Goal: Task Accomplishment & Management: Complete application form

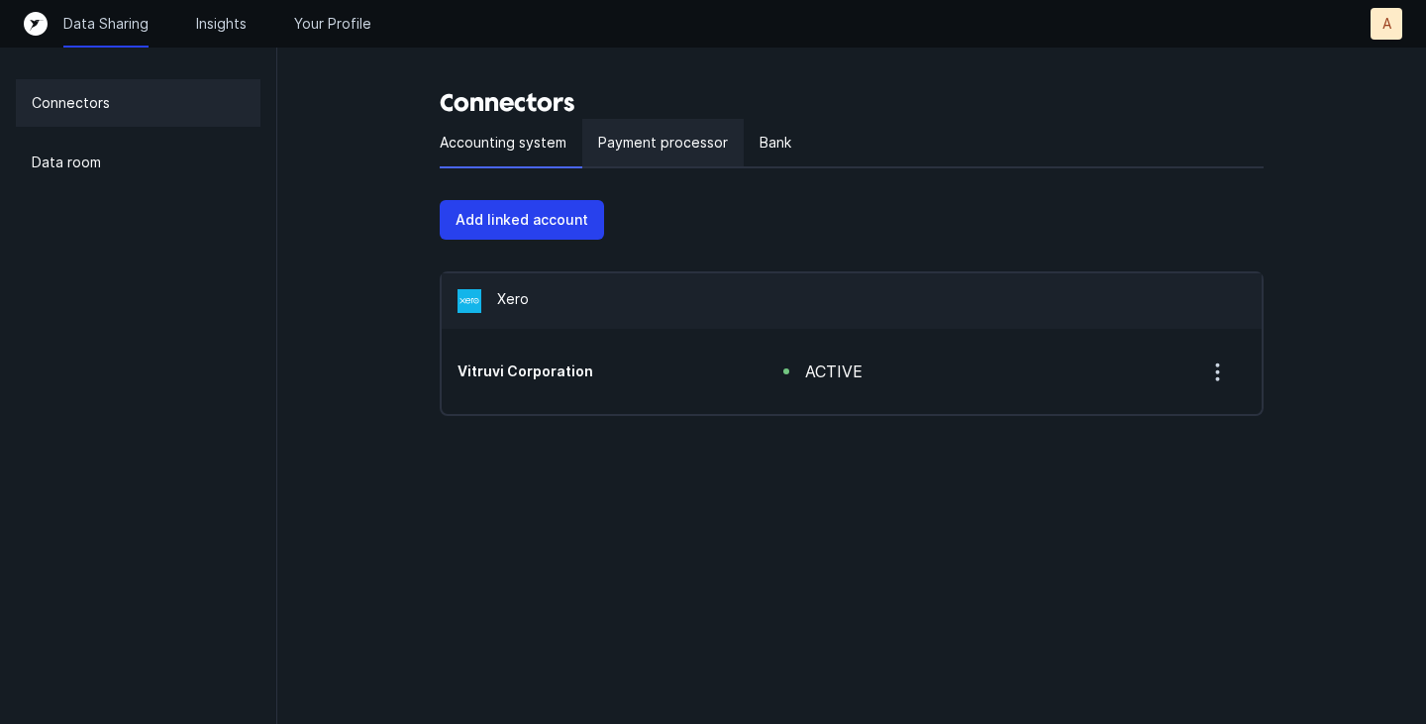
click at [640, 139] on p "Payment processor" at bounding box center [663, 143] width 130 height 24
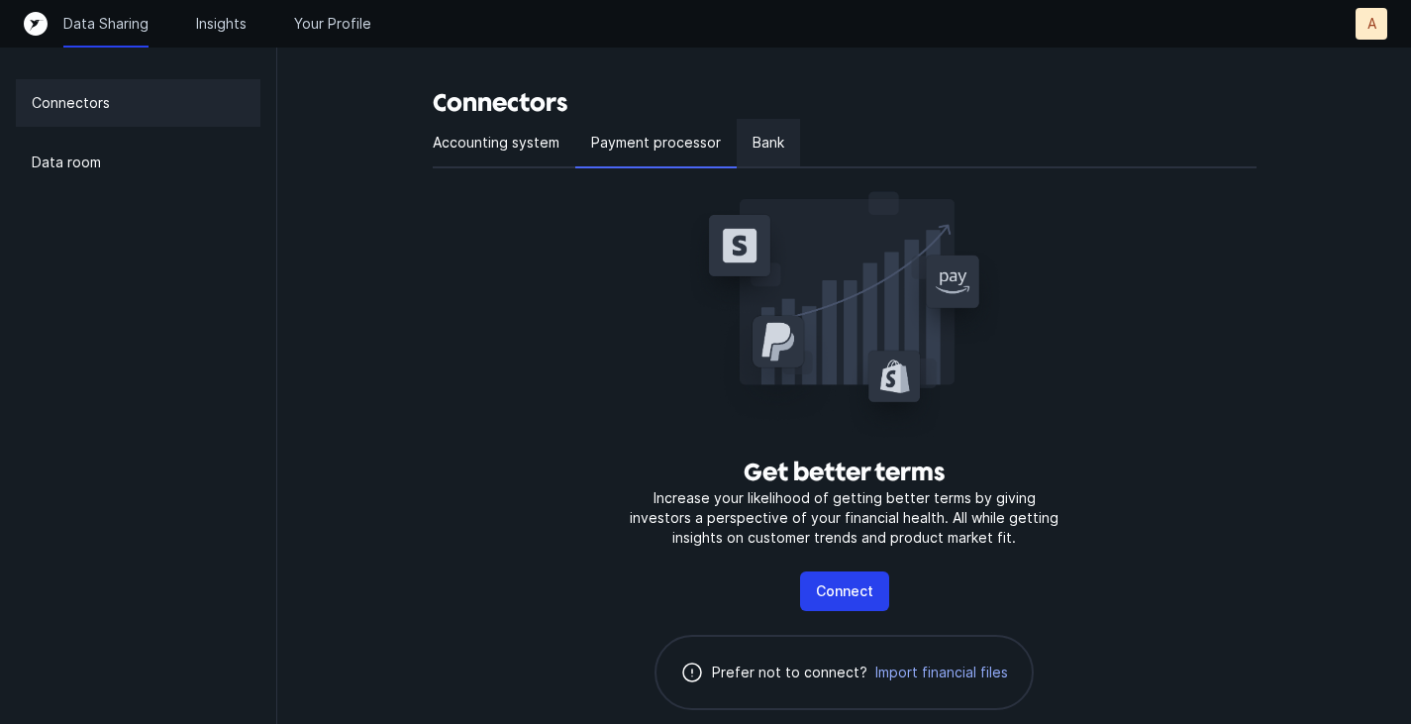
click at [780, 140] on div "Bank" at bounding box center [768, 144] width 63 height 50
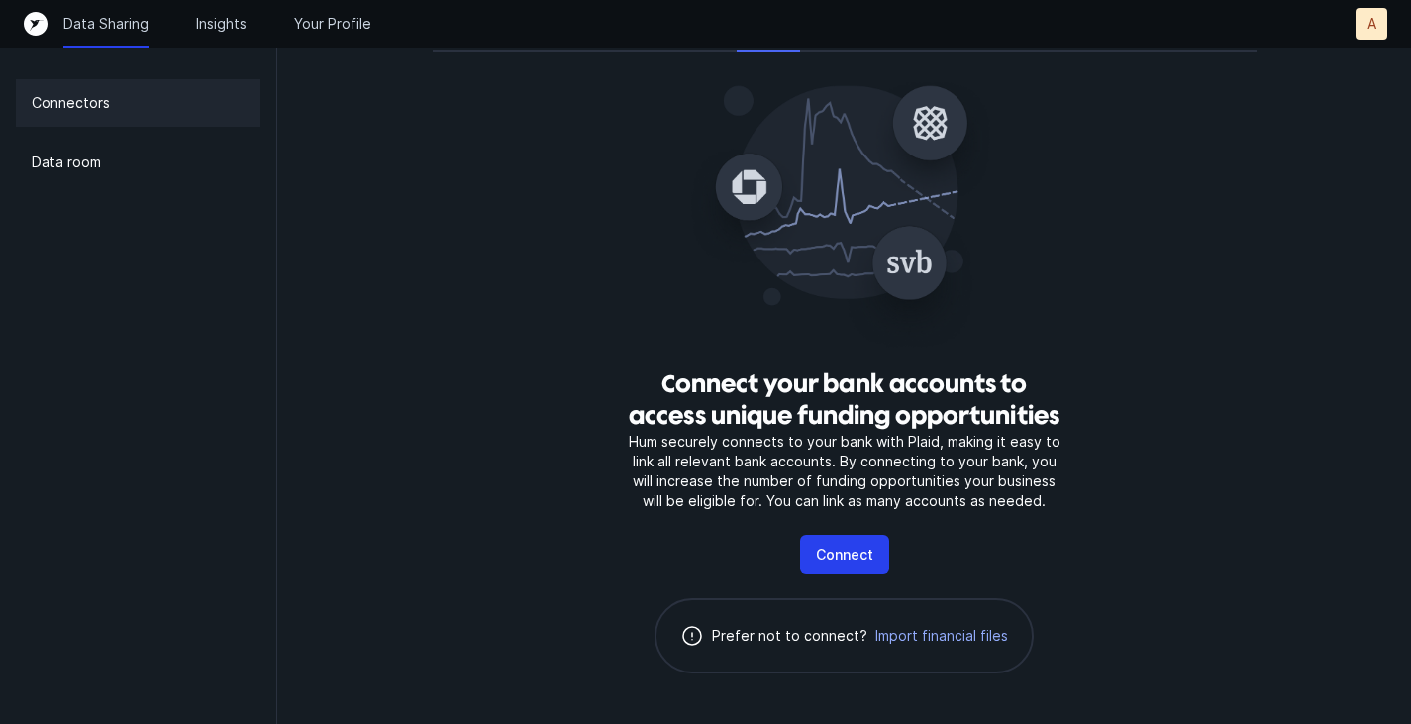
scroll to position [138, 0]
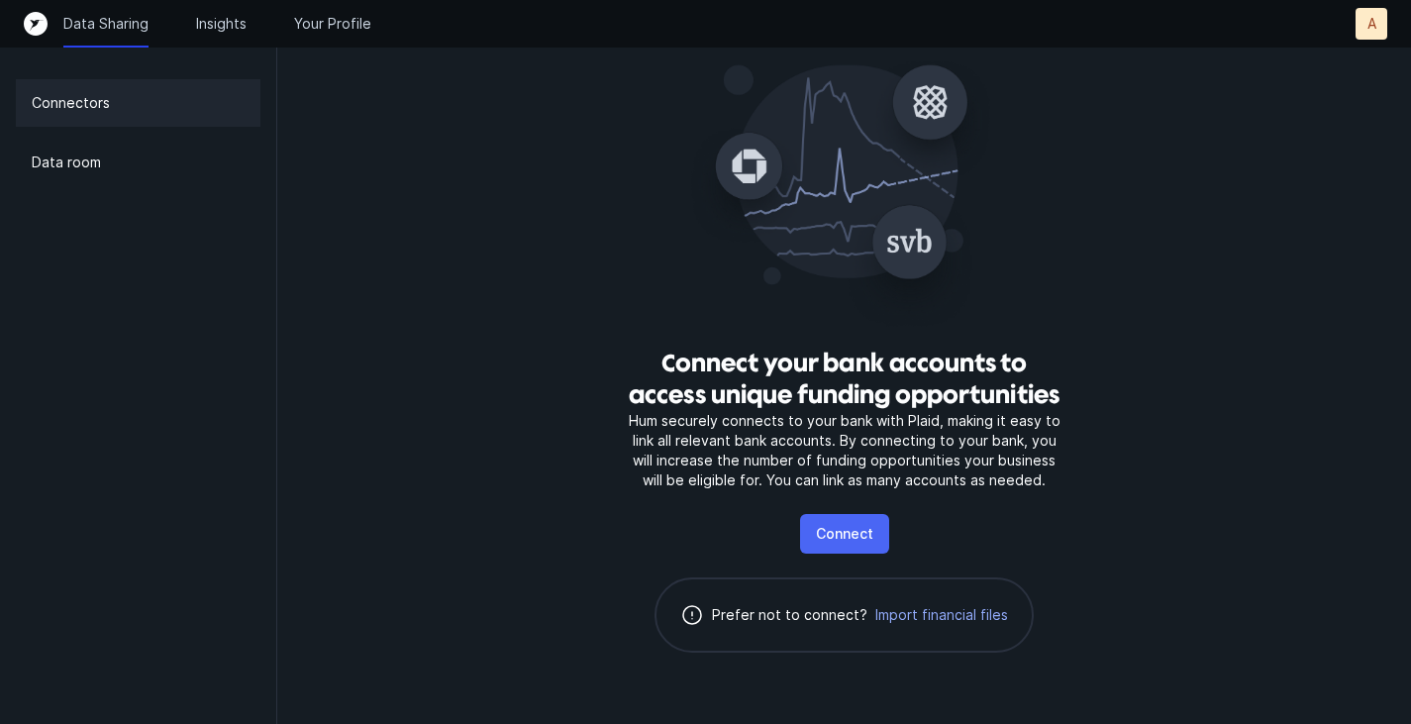
click at [859, 532] on p "Connect" at bounding box center [844, 534] width 57 height 24
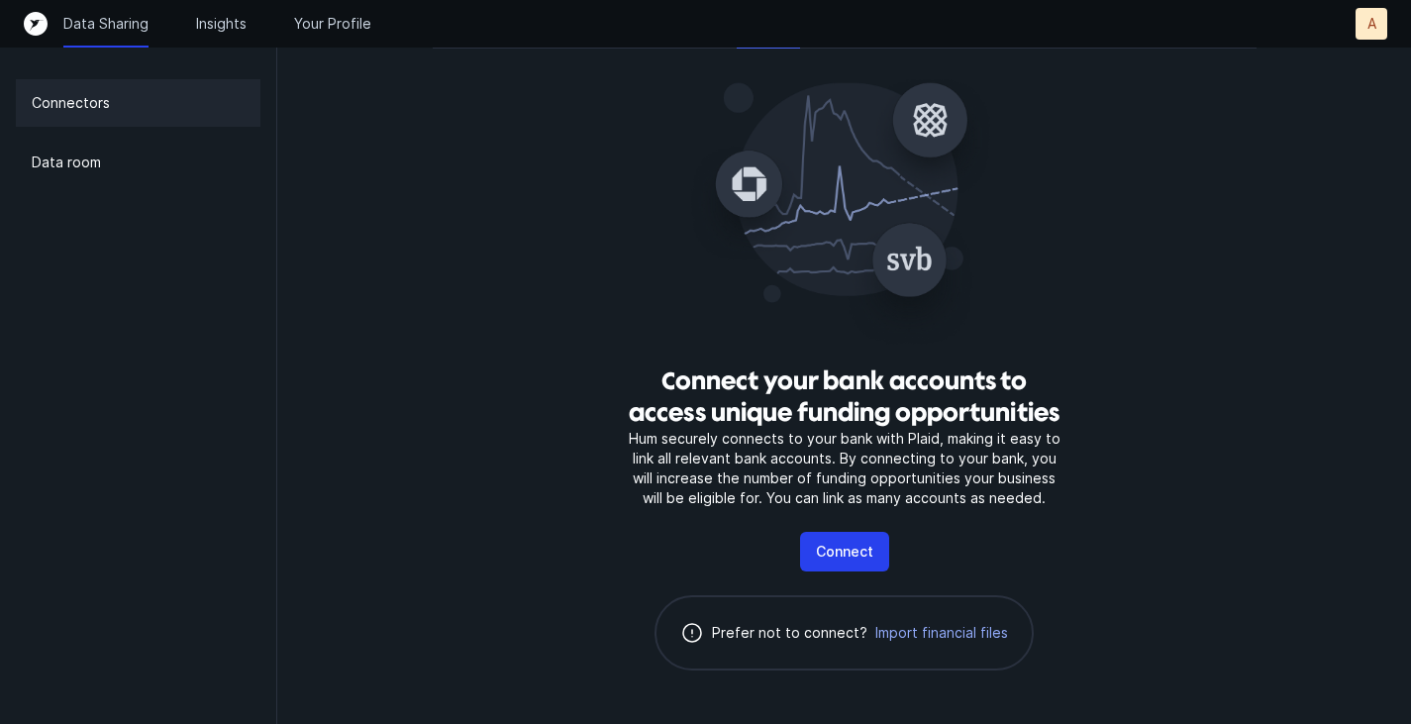
scroll to position [138, 0]
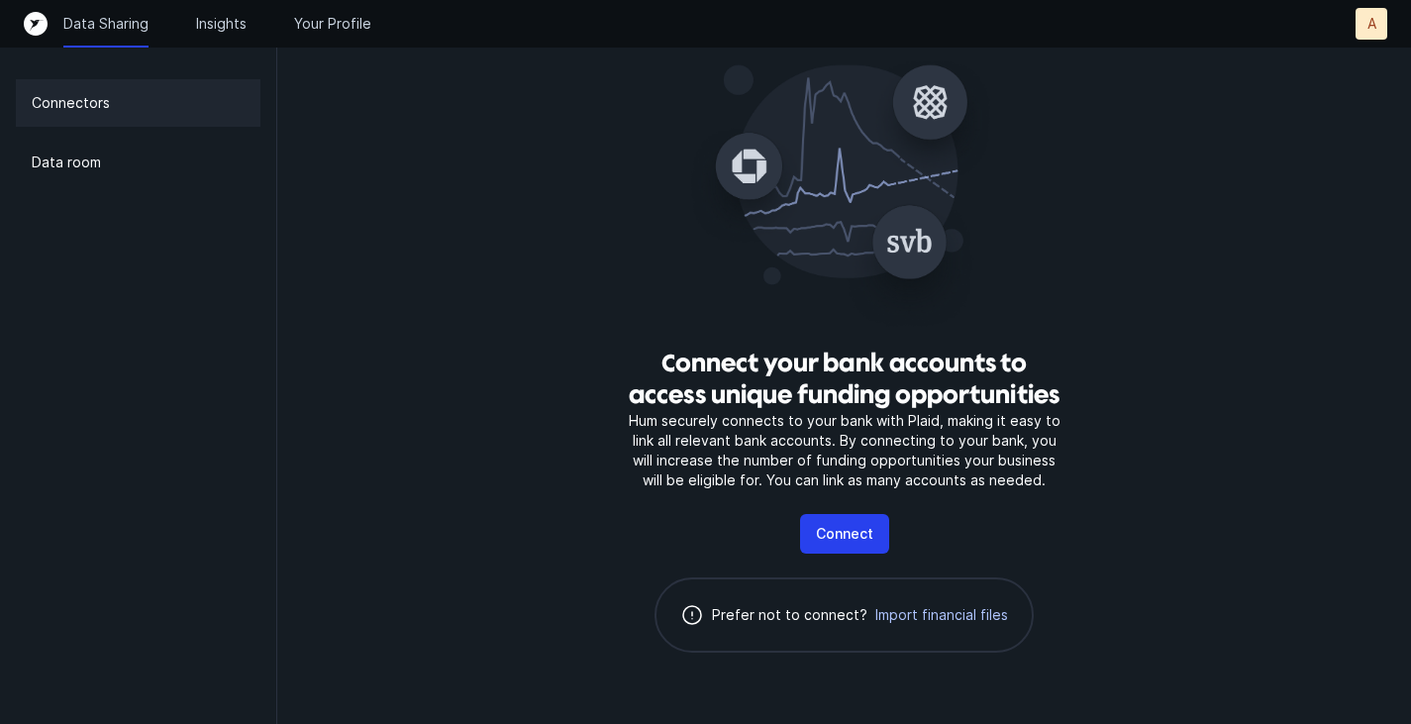
click at [966, 619] on span "Import financial files" at bounding box center [941, 615] width 133 height 20
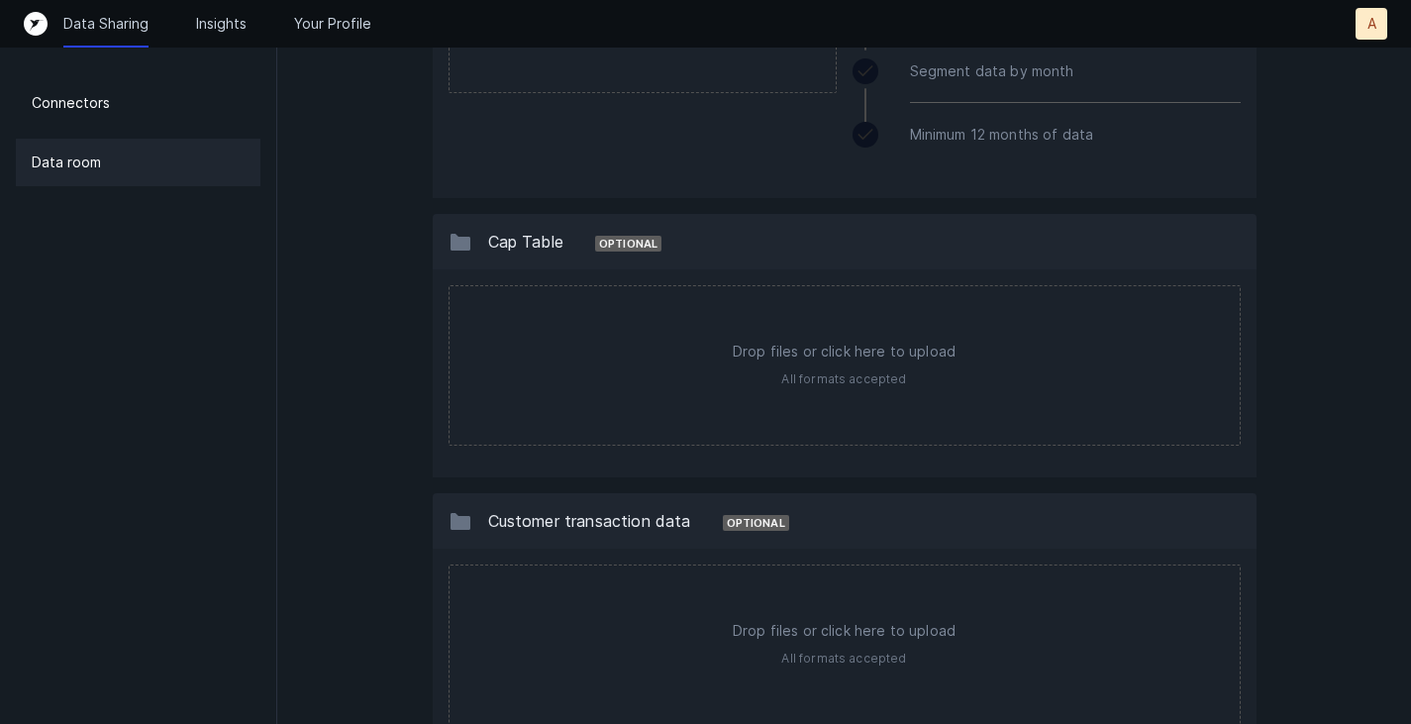
scroll to position [1326, 0]
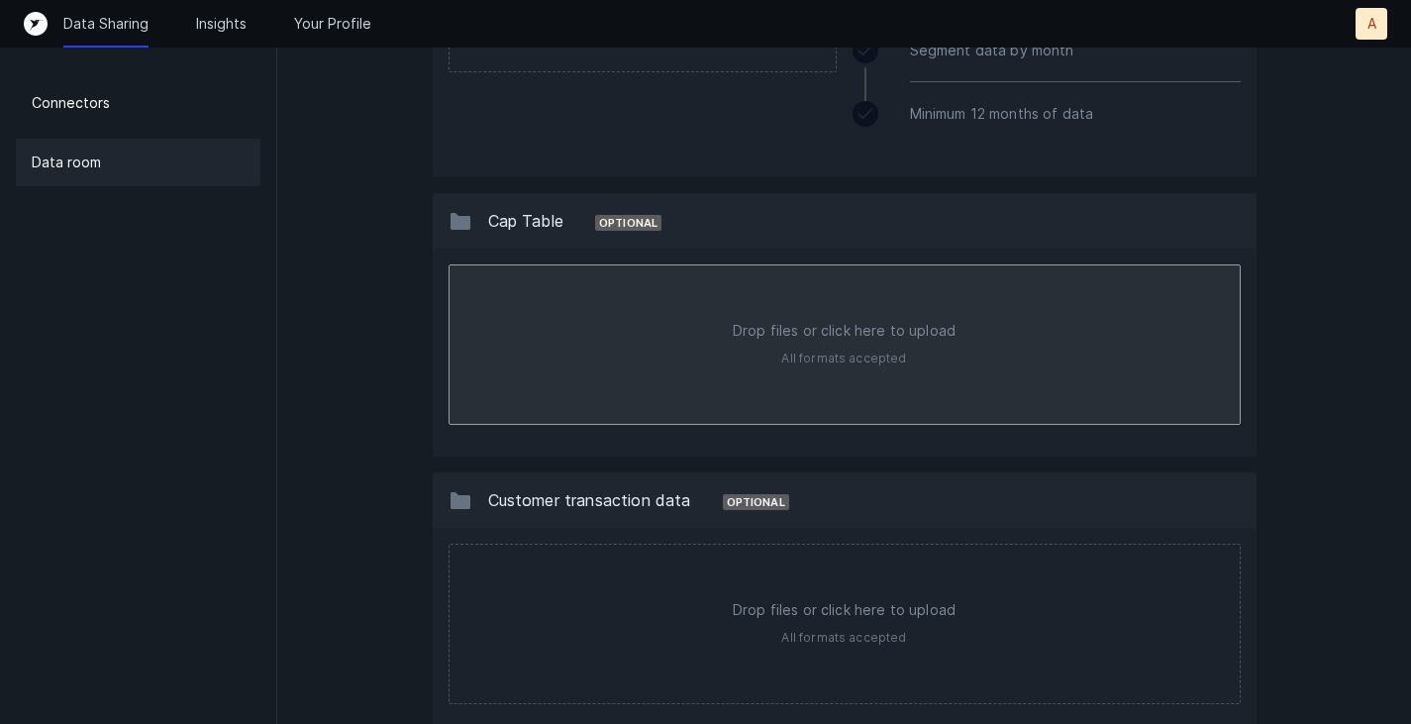
type input "C:\fakepath\Vitruvi-CapTable-2025 (1).xlsx"
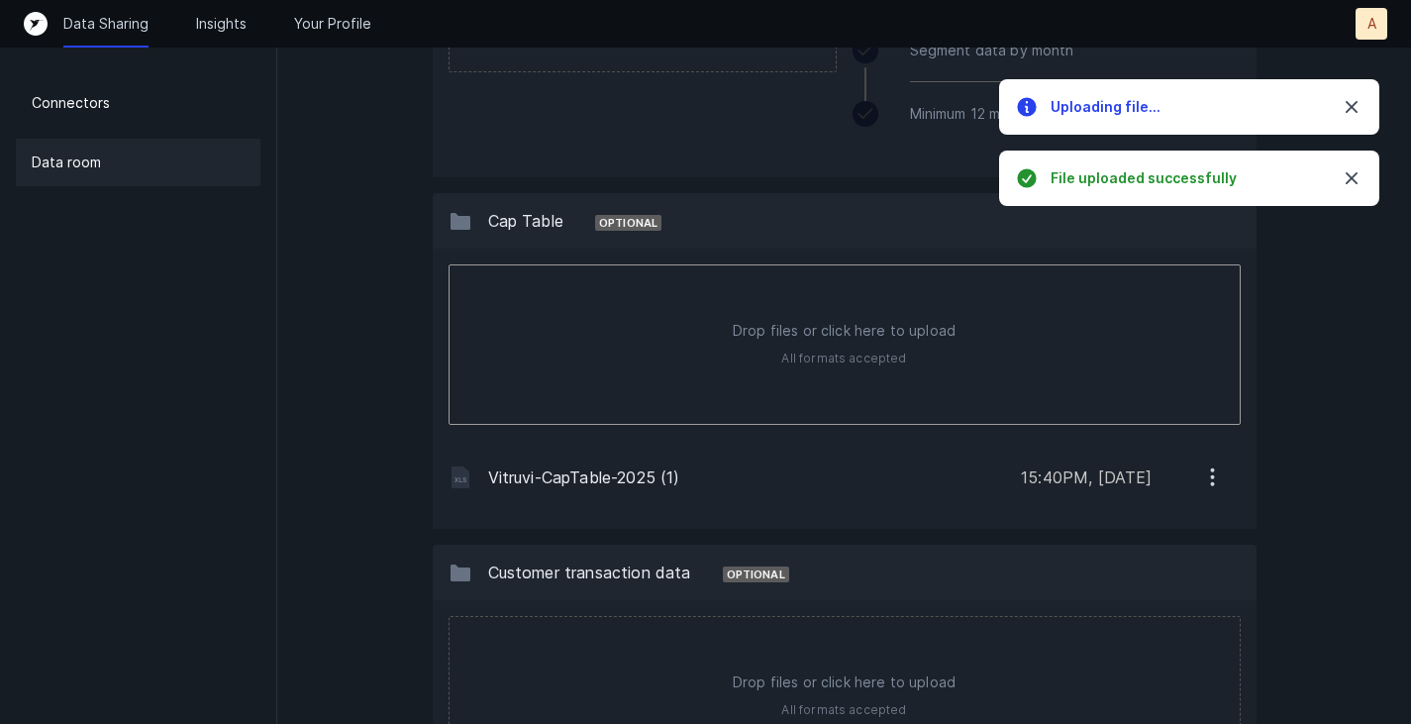
type input "C:\fakepath\Vitruvi Corporate Governance.docx"
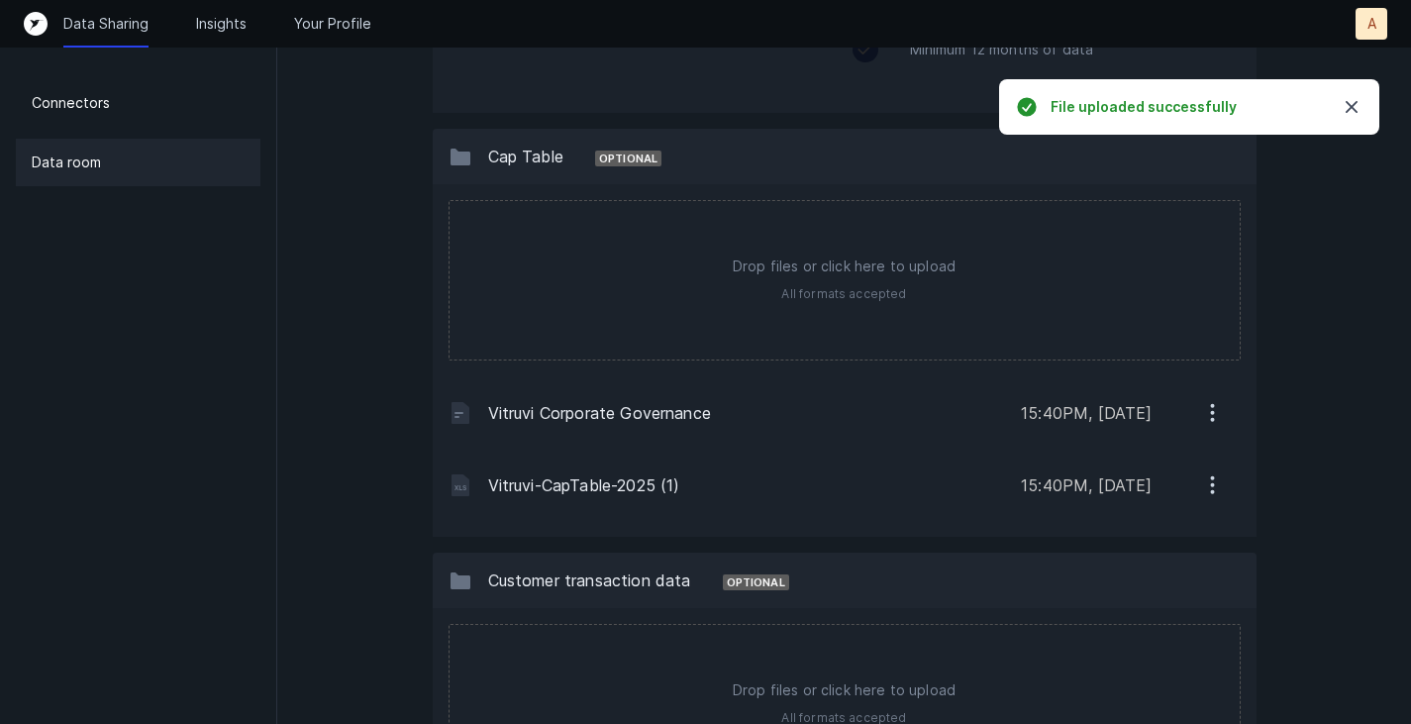
scroll to position [1425, 0]
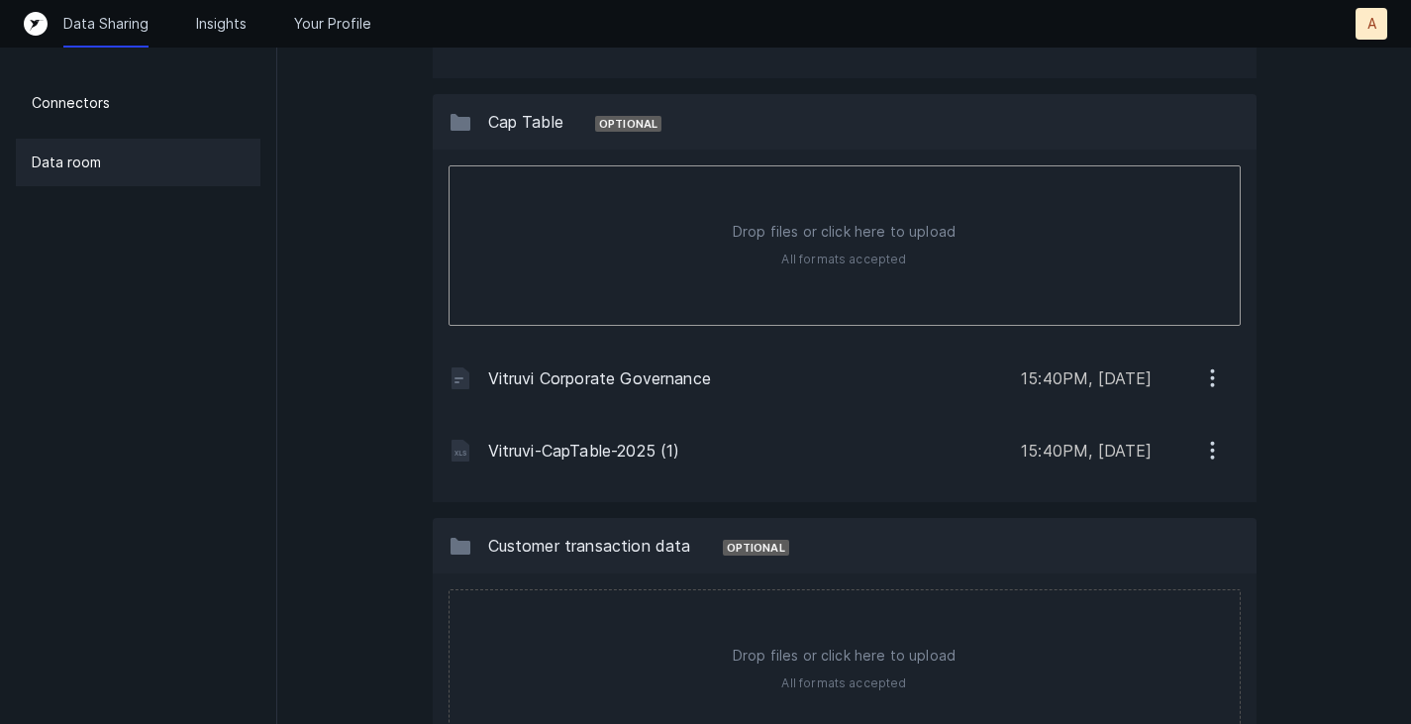
type input "C:\fakepath\ShareholderConverableDebt-20251031.xlsx"
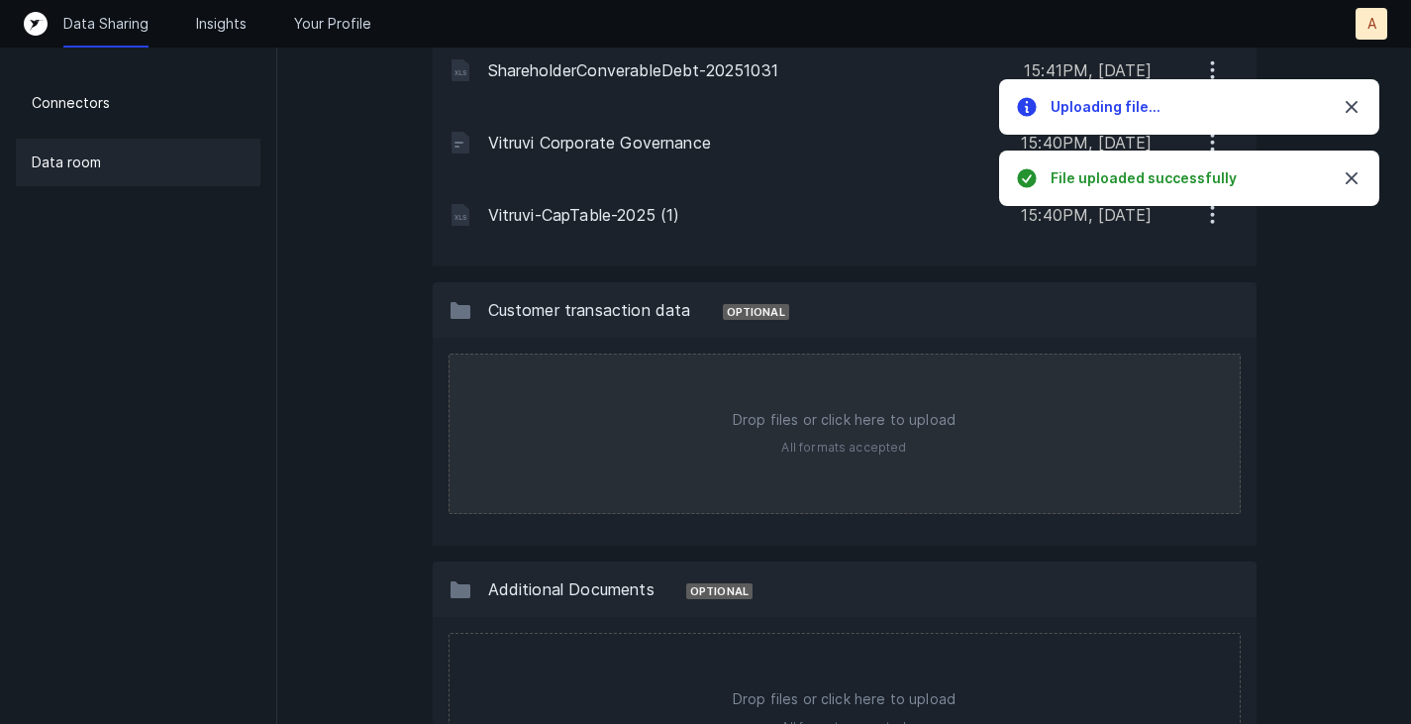
scroll to position [1920, 0]
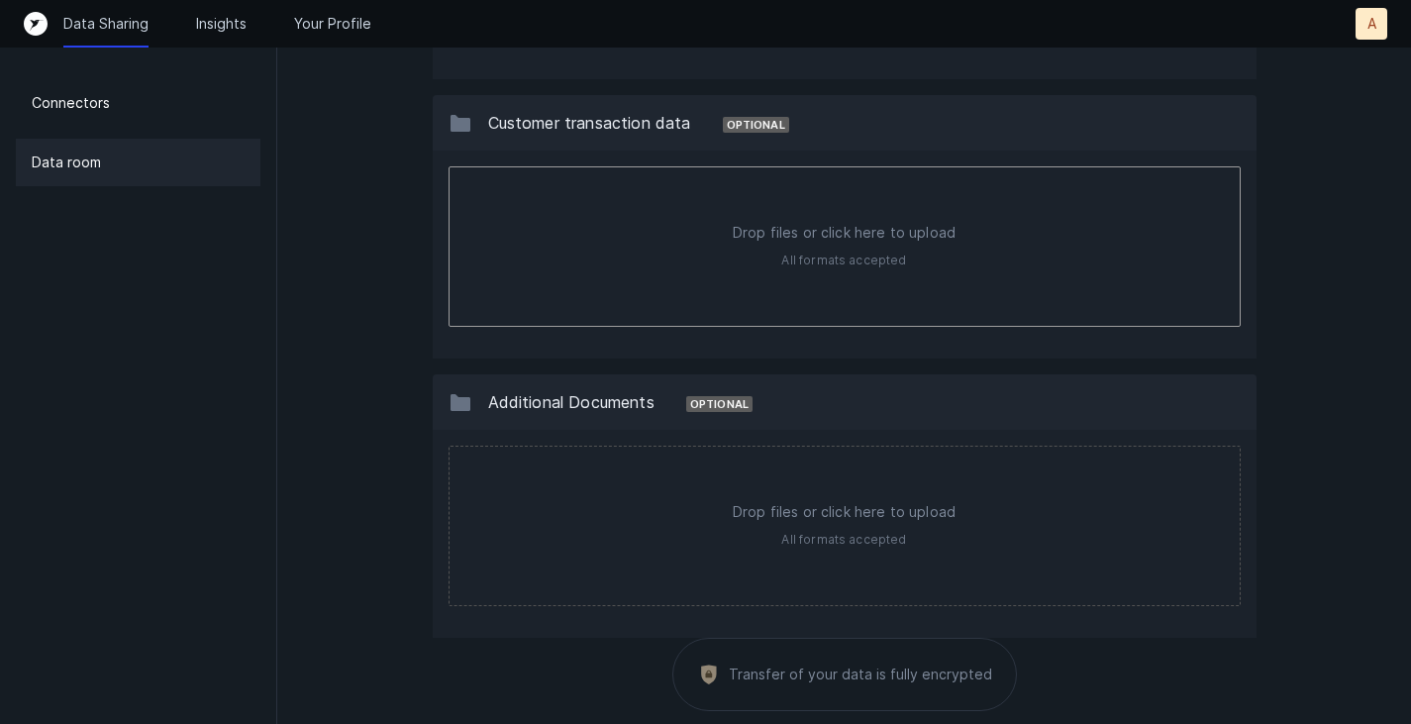
type input "C:\fakepath\2025-08- Vitruvi Cohort Analysis v1.xlsx"
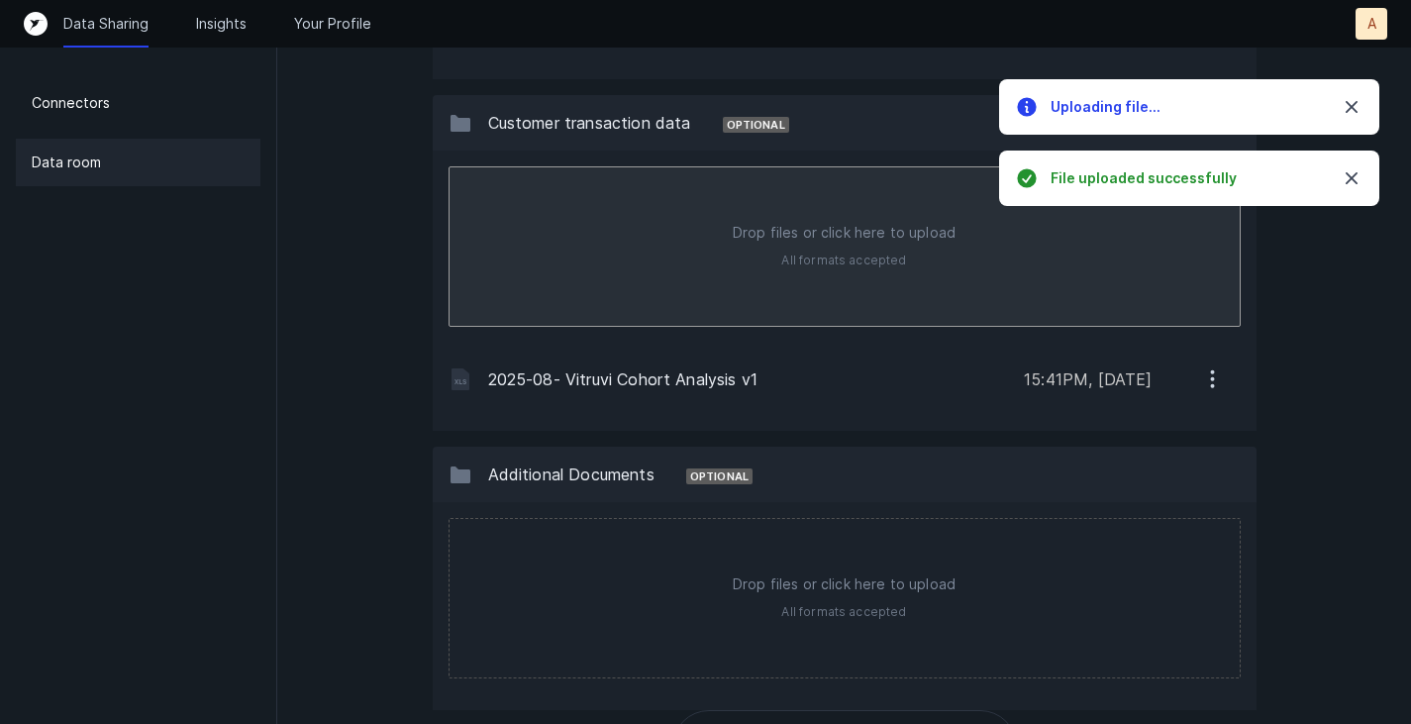
type input "C:\fakepath\CAC ROAS CPA DM KPIs 2024 and 2025.xlsx"
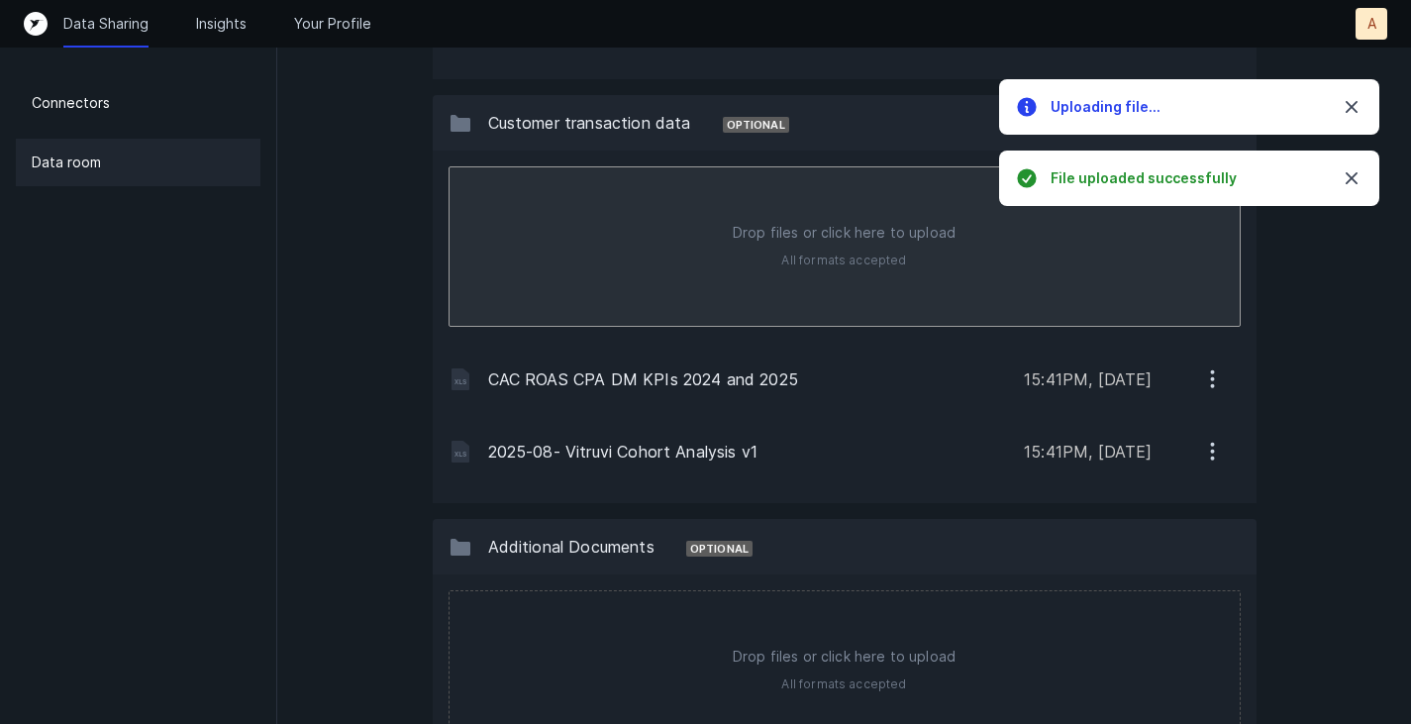
type input "C:\fakepath\Vitruvi - 2025 YTD - MER & CAC Trends _ Hale (2) (1).xlsx"
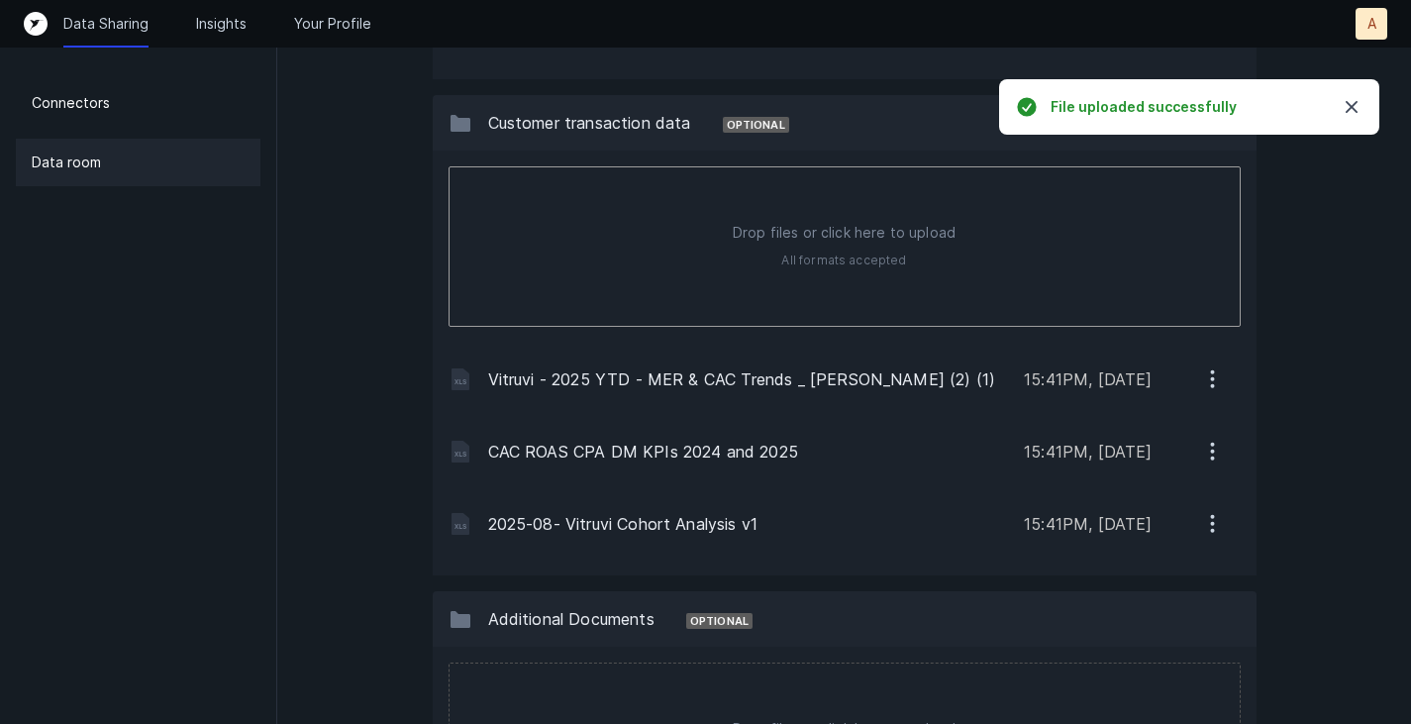
type input "C:\fakepath\VitruviGrossRevenuebyCustomer.xlsx"
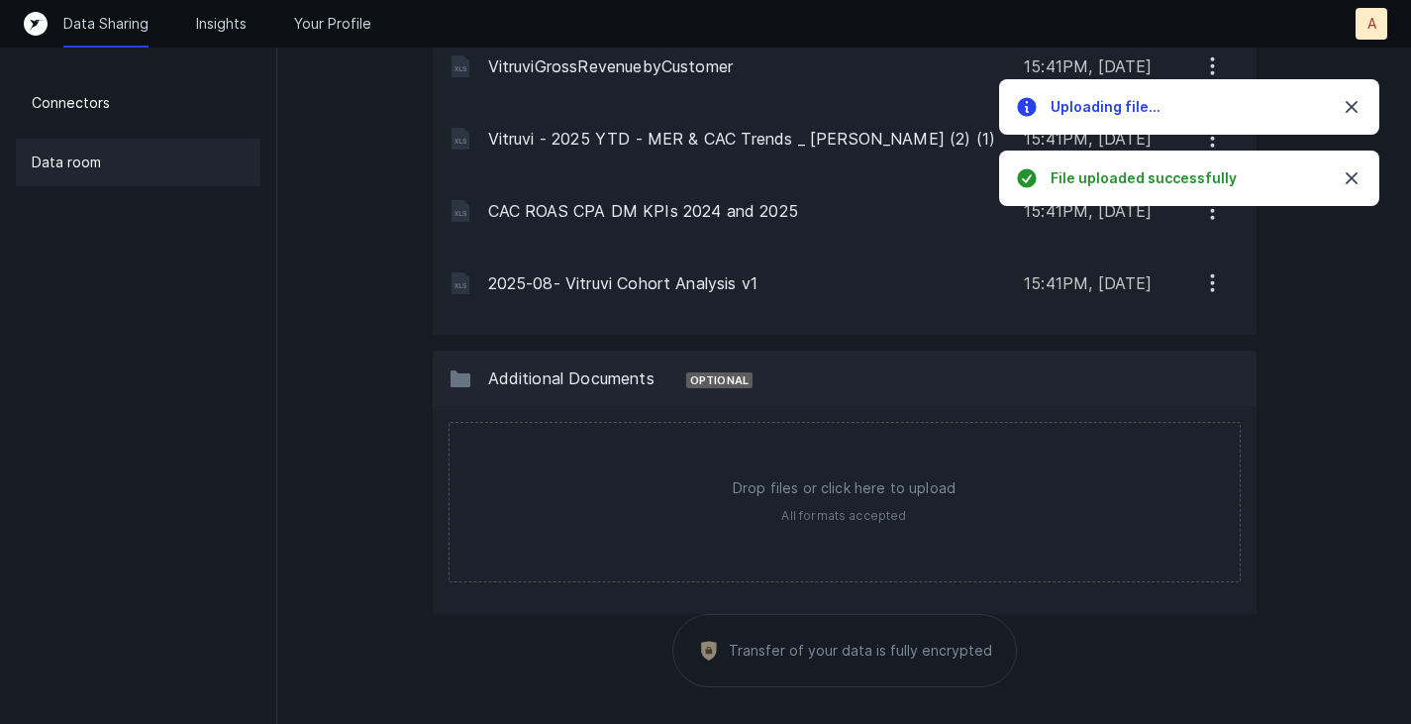
scroll to position [2236, 0]
type input "C:\fakepath\Competitive Landscape.docx"
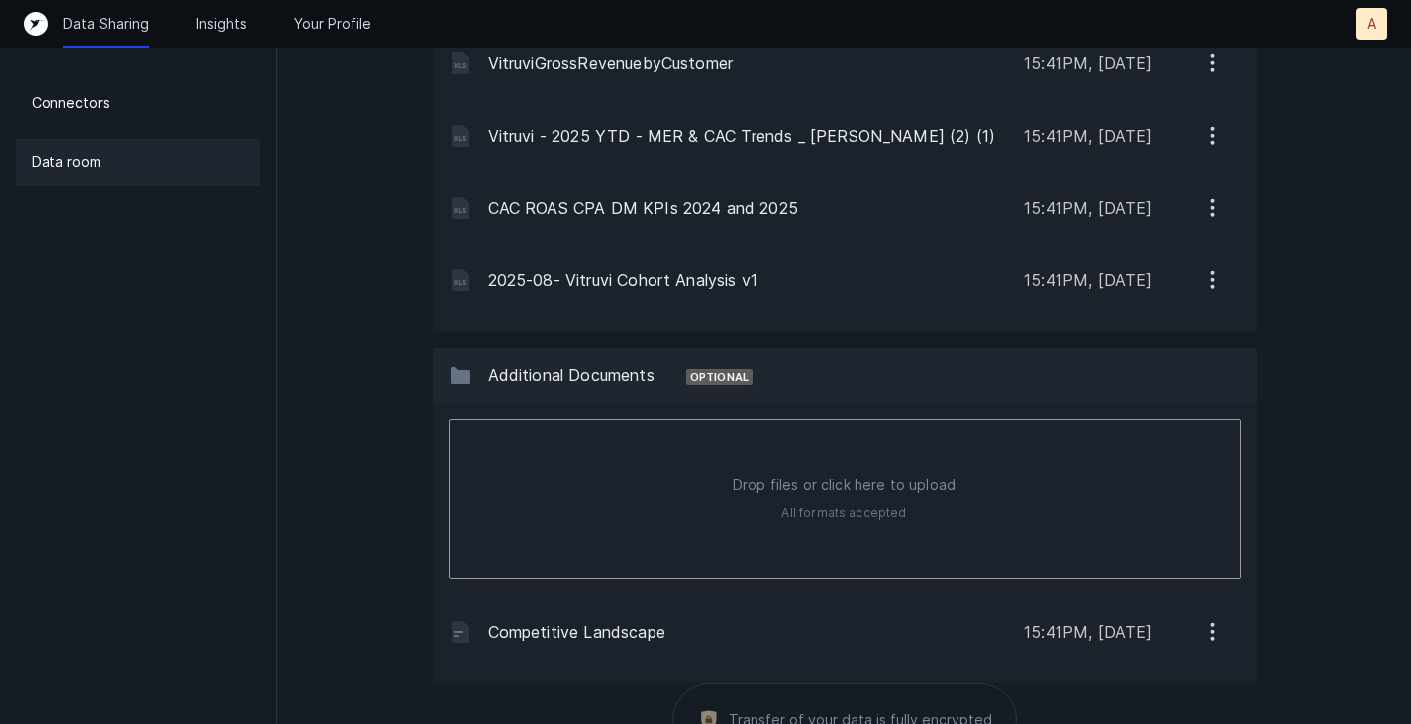
type input "C:\fakepath\2025-08 - Vitruvi Innovation Data v1.pptx"
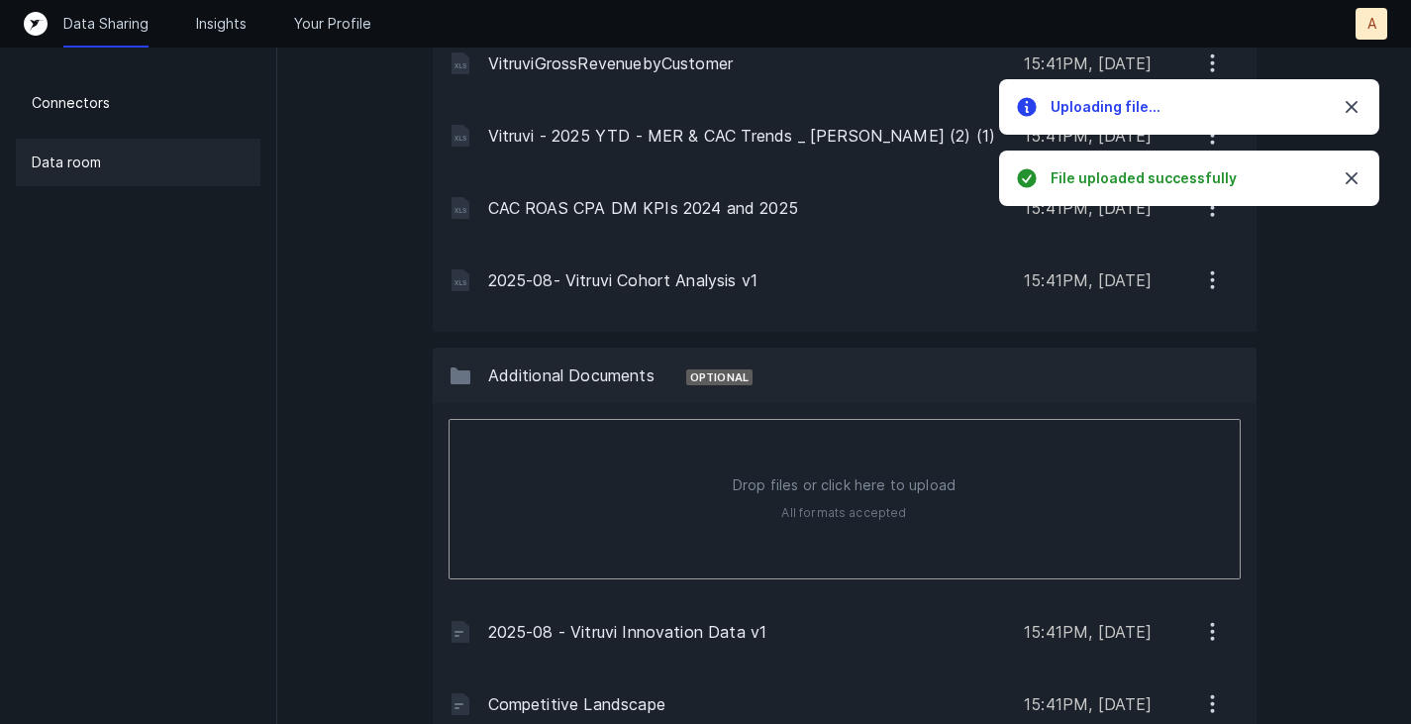
type input "C:\fakepath\New Innovation Release Calendar Each moment represents a impactful …"
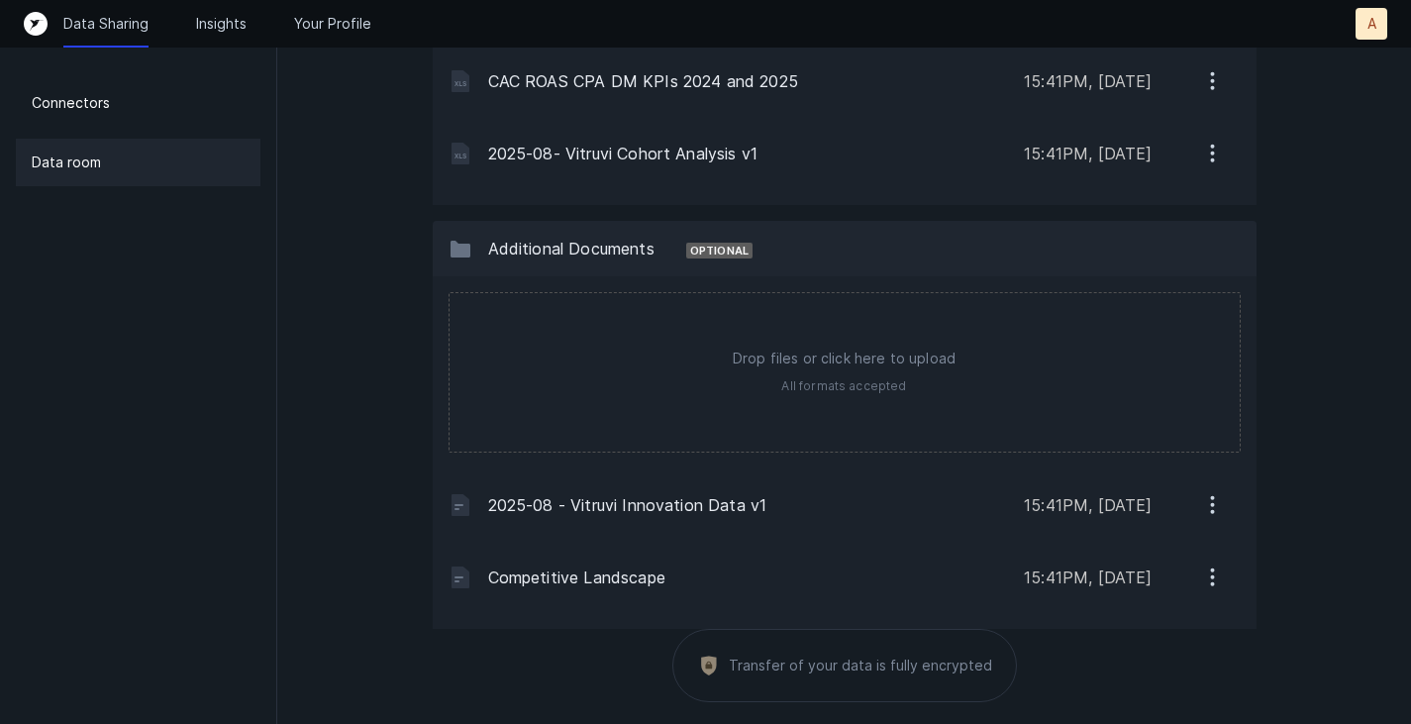
scroll to position [2380, 0]
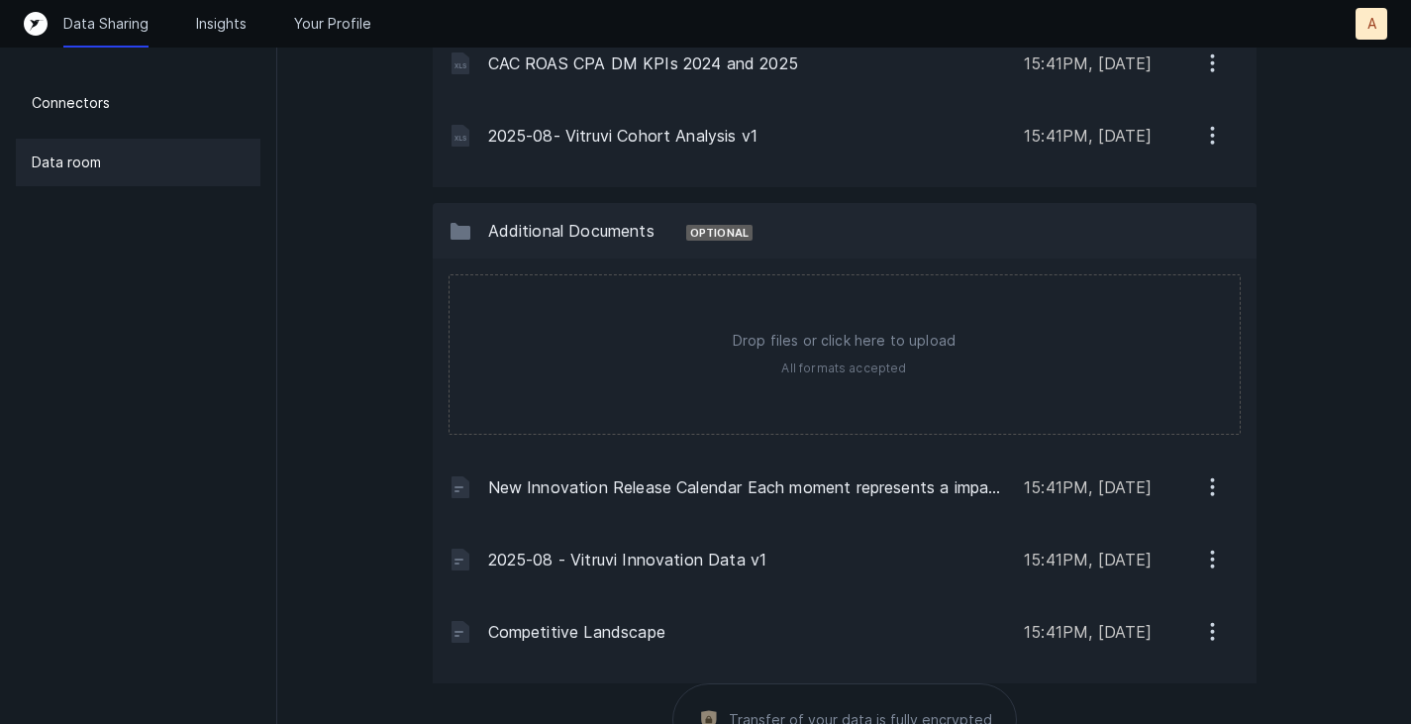
click at [1213, 485] on icon "button" at bounding box center [1212, 486] width 25 height 25
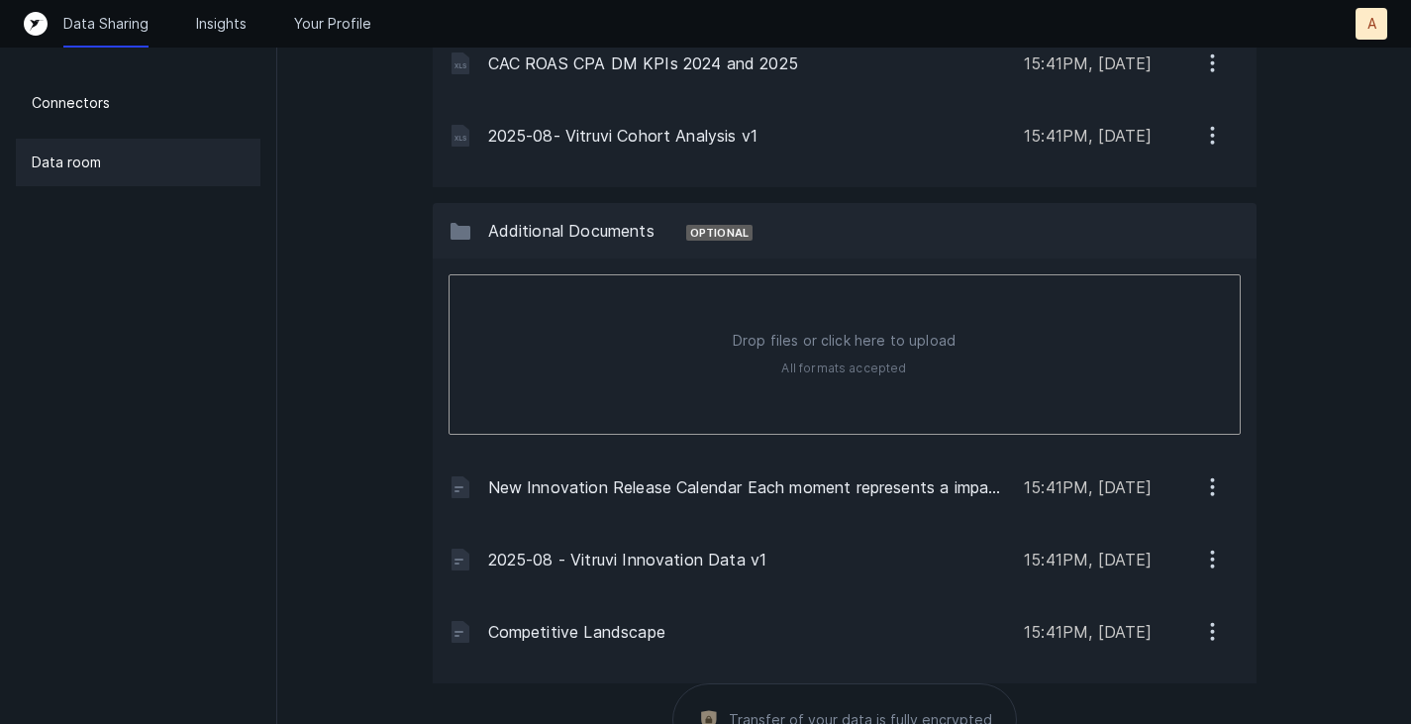
type input "C:\fakepath\Vitruvi Deck Sept 2025.pdf"
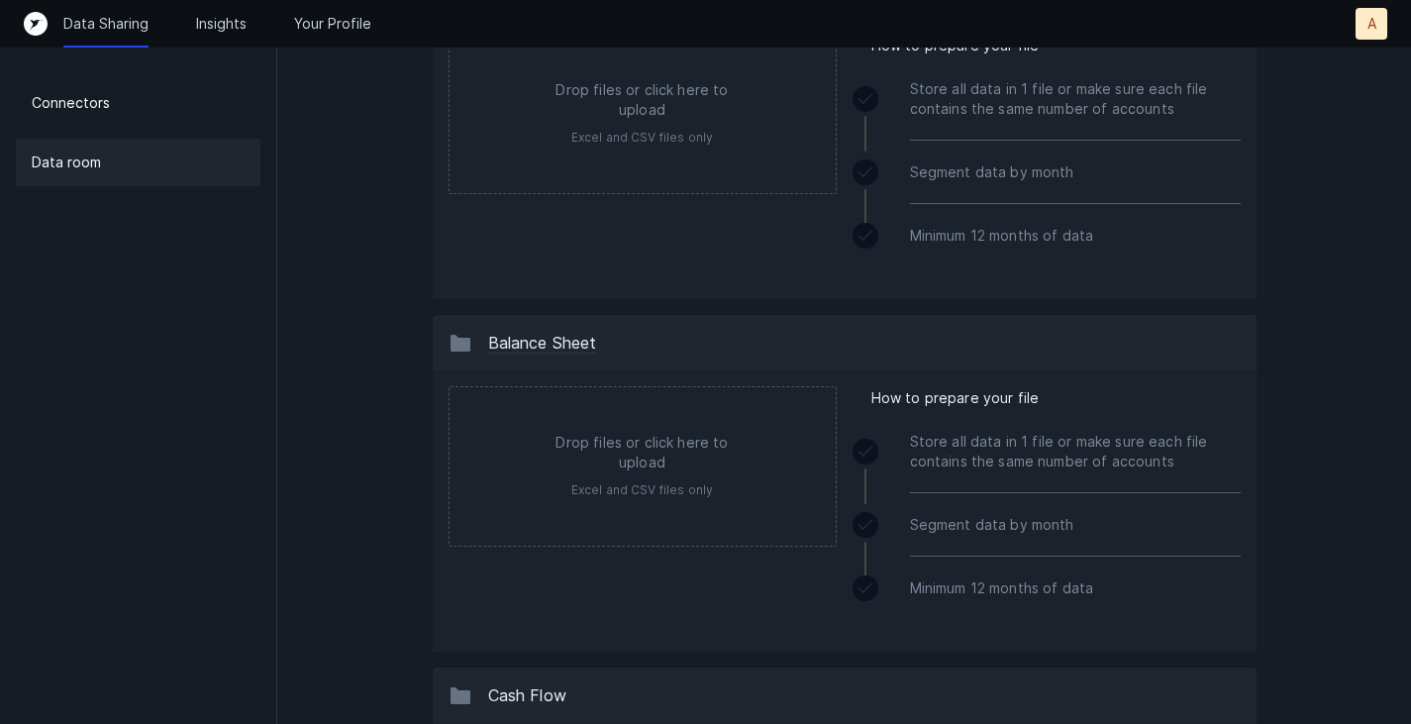
scroll to position [400, 0]
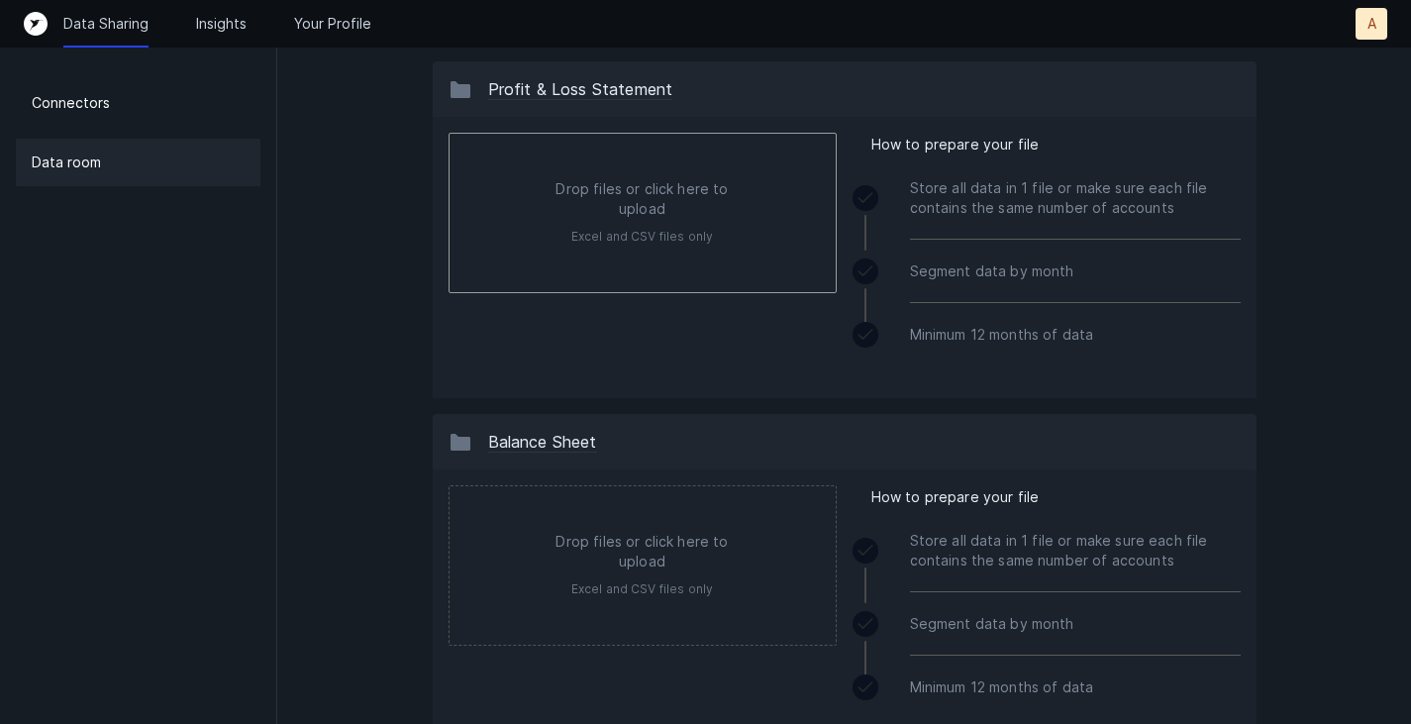
type input "C:\fakepath\Vitruvi2023-2026.xlsx"
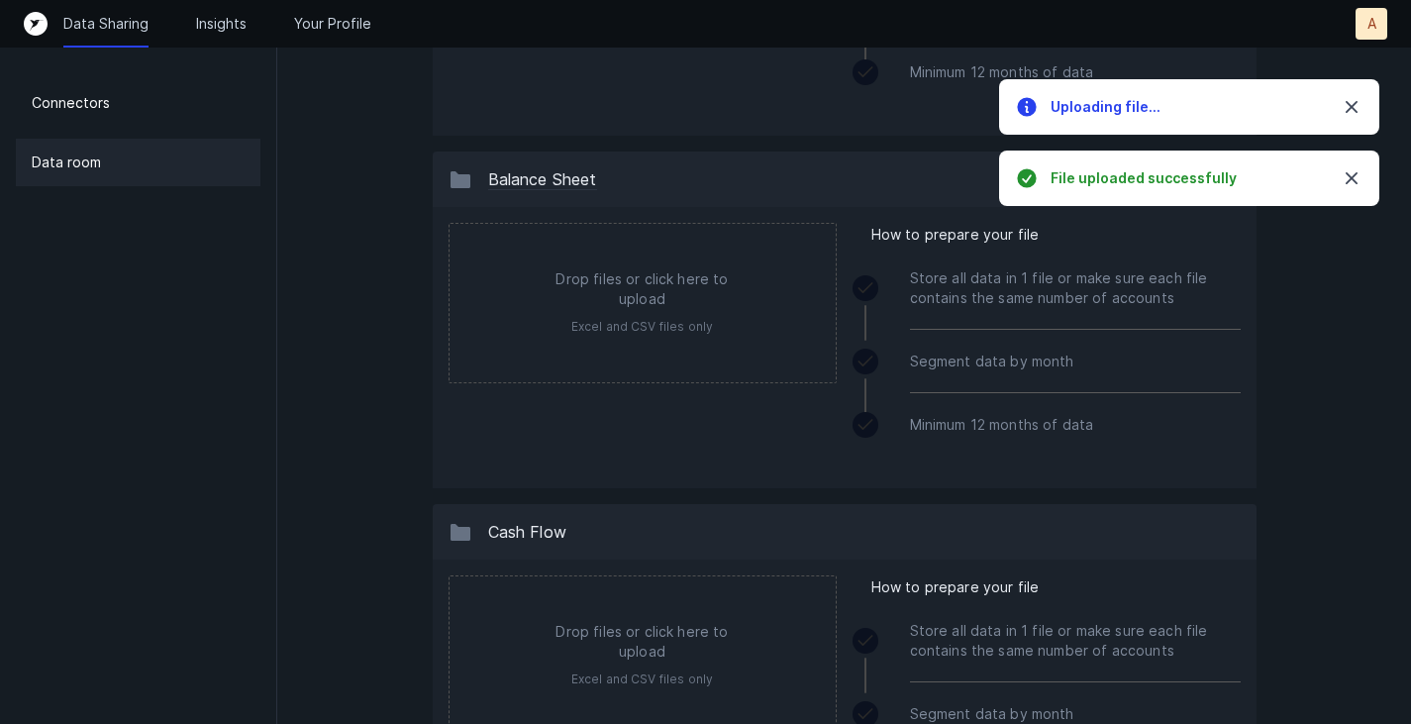
scroll to position [697, 0]
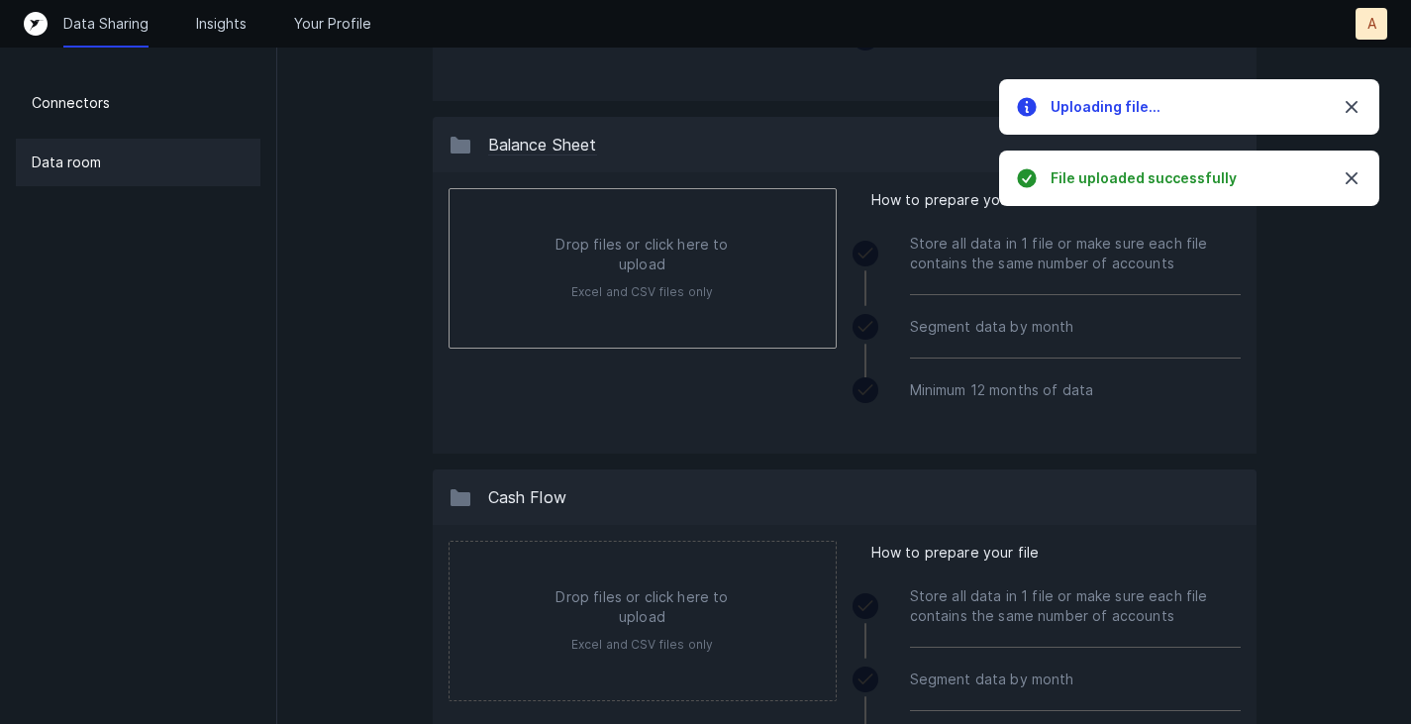
type input "C:\fakepath\Vitruvi2023-2026.xlsx"
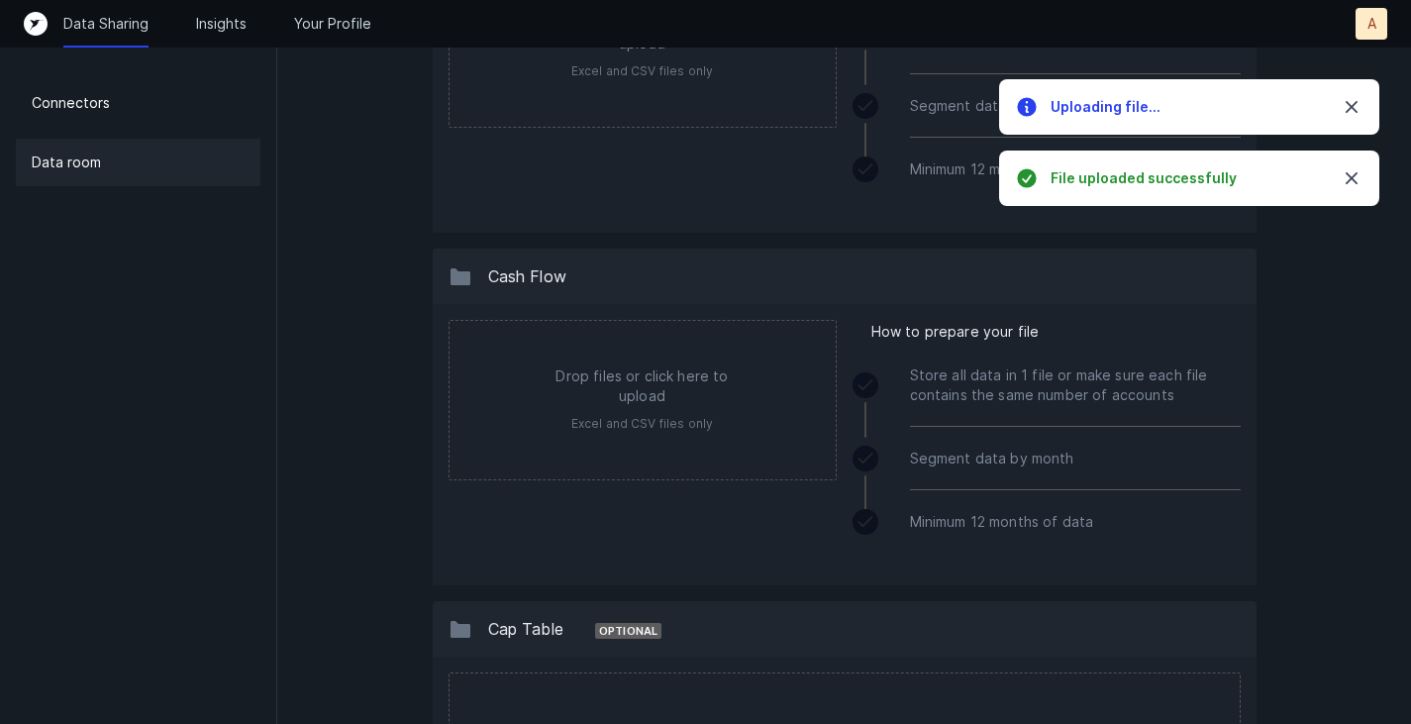
scroll to position [994, 0]
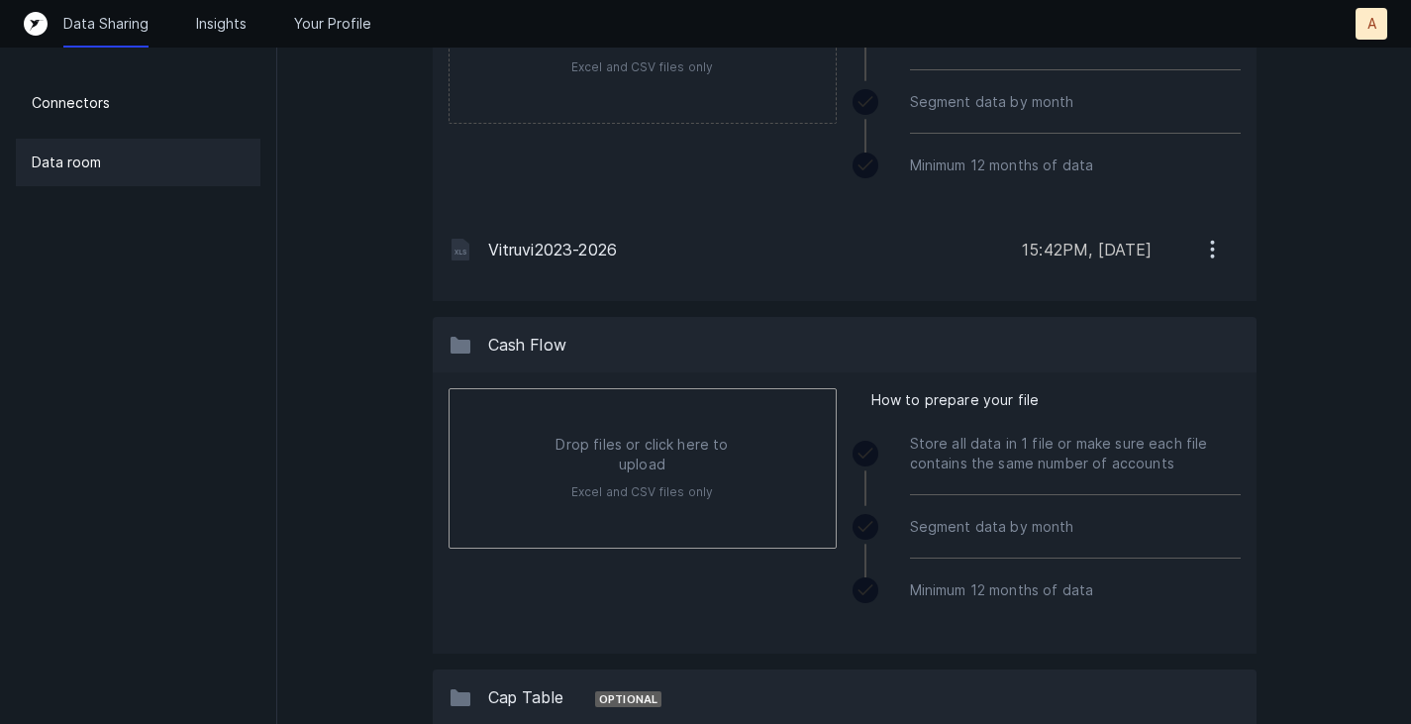
type input "C:\fakepath\Vitruvi2023-2026.xlsx"
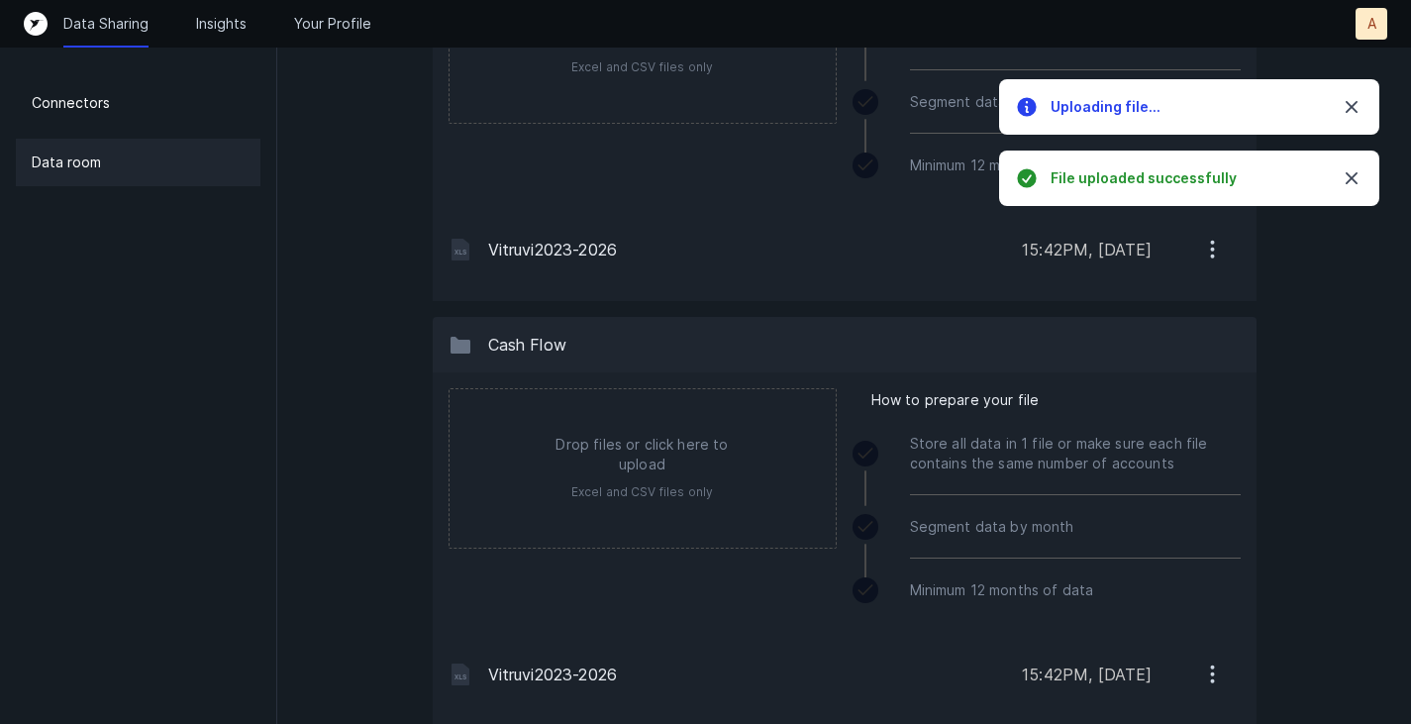
click at [1358, 183] on icon "button" at bounding box center [1352, 178] width 12 height 12
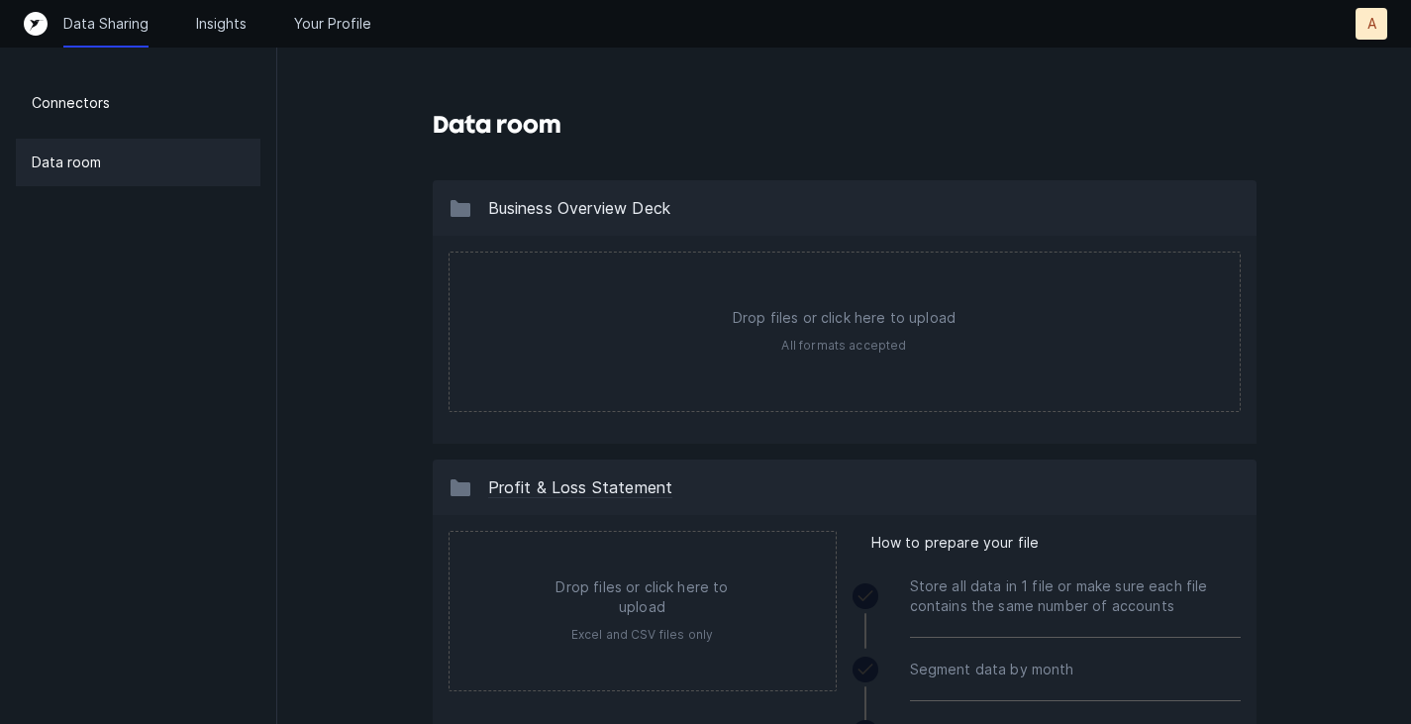
scroll to position [0, 0]
type input "C:\fakepath\Vitruvi Deck Sept 2025.pdf"
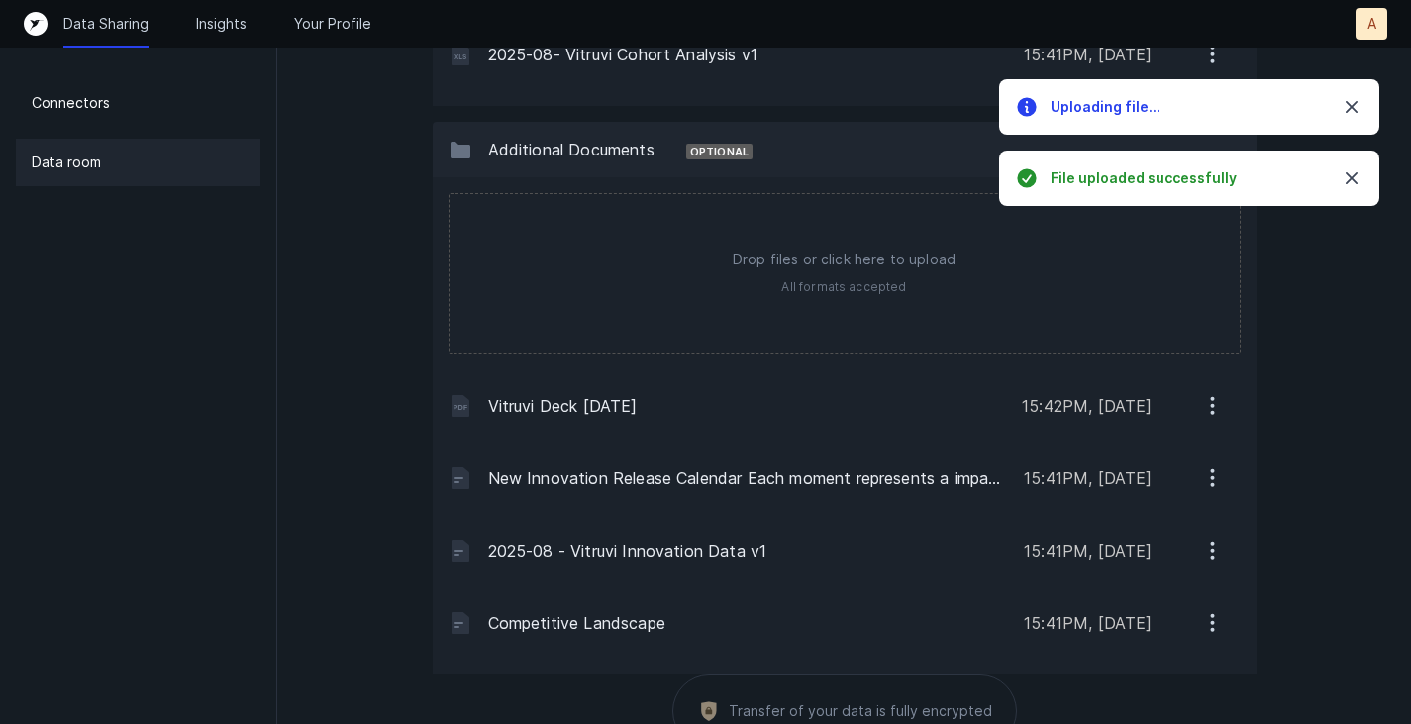
scroll to position [2814, 0]
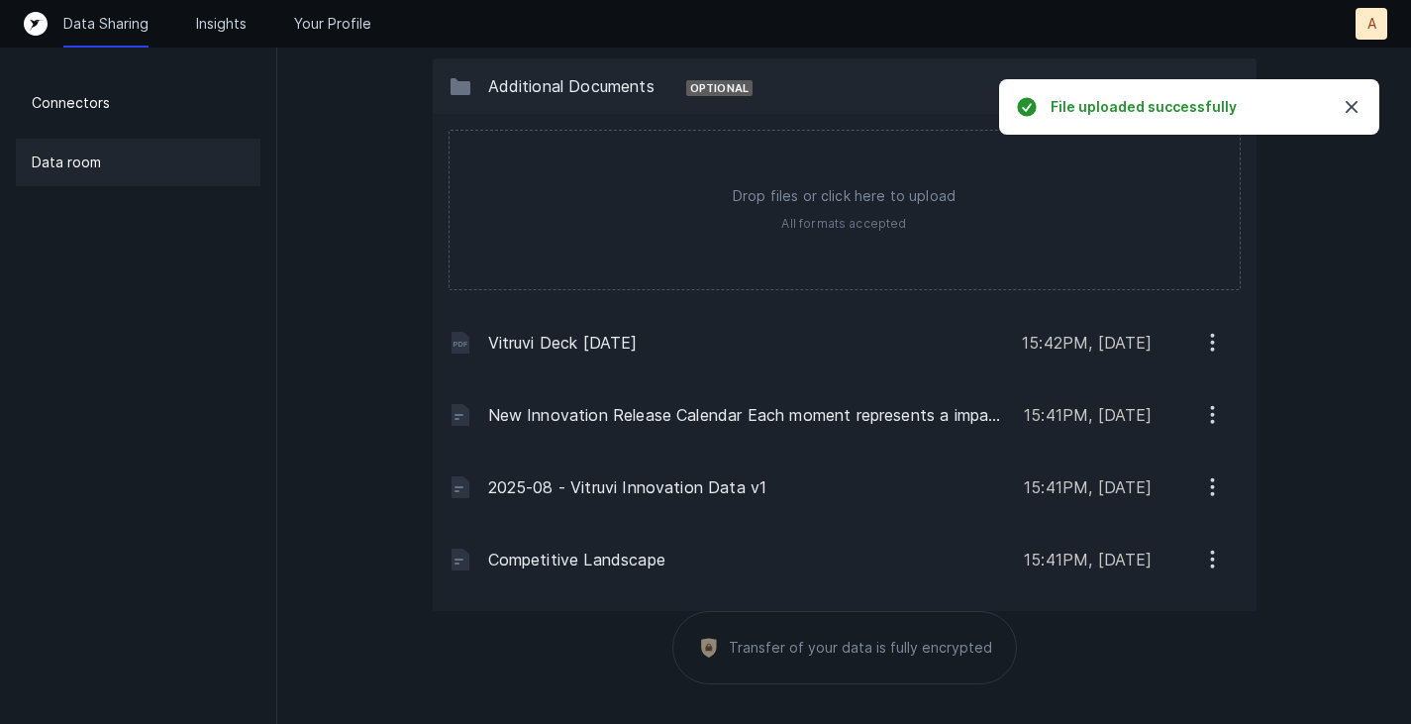
click at [1207, 337] on icon "button" at bounding box center [1212, 342] width 25 height 25
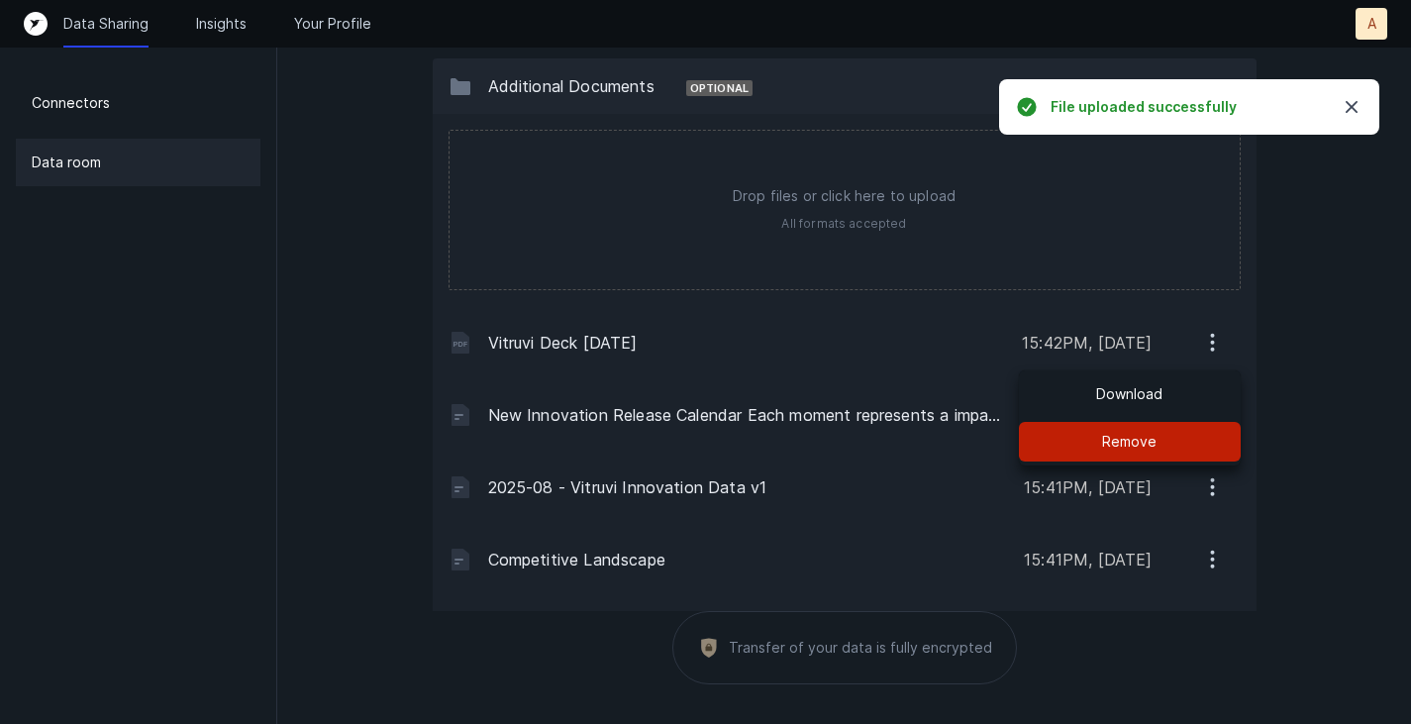
click at [1159, 436] on button "Remove" at bounding box center [1130, 442] width 222 height 40
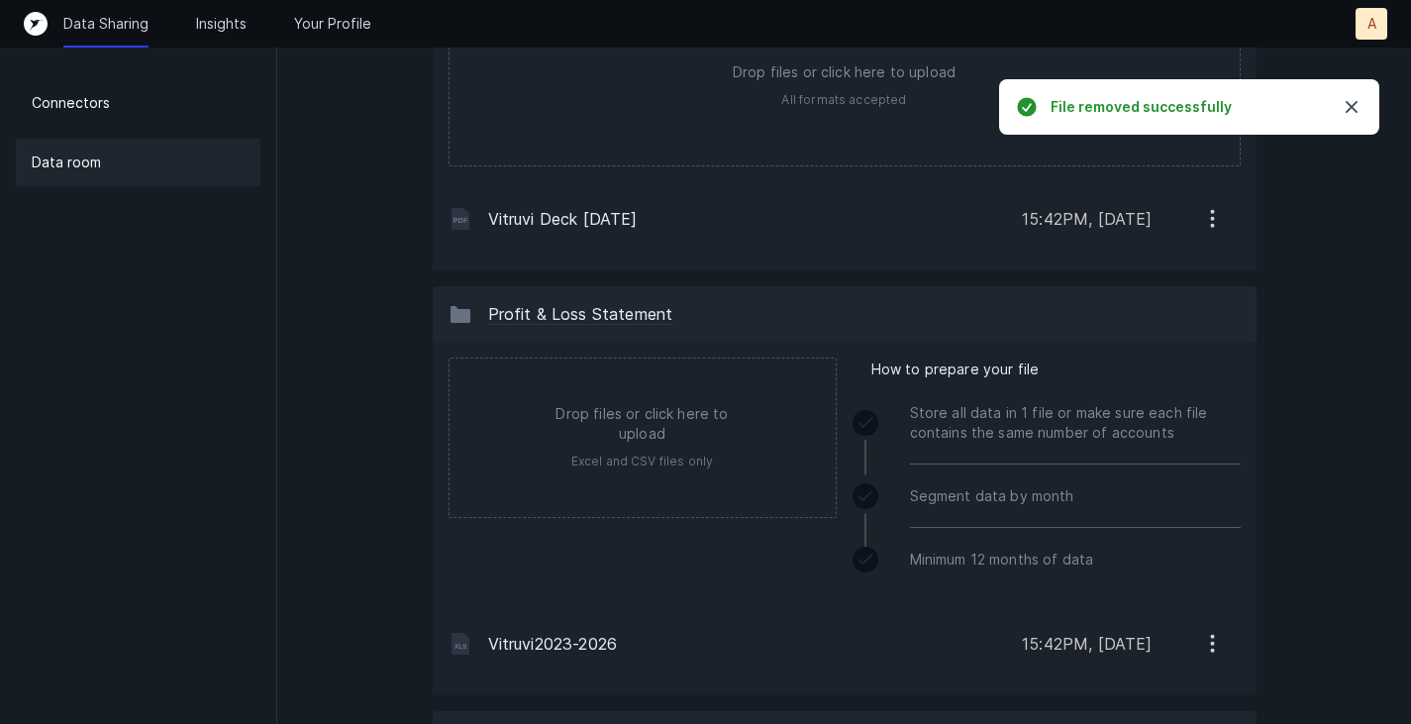
scroll to position [0, 0]
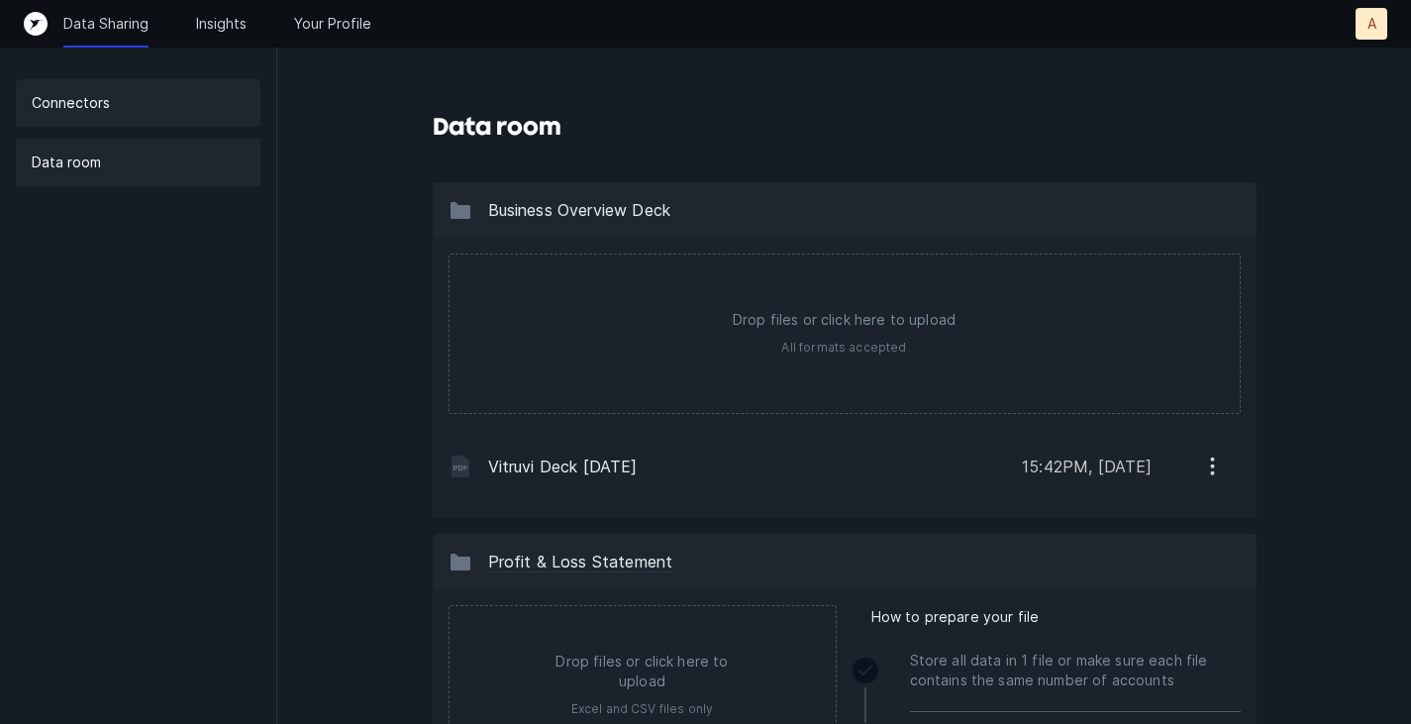
click at [96, 107] on p "Connectors" at bounding box center [71, 103] width 78 height 24
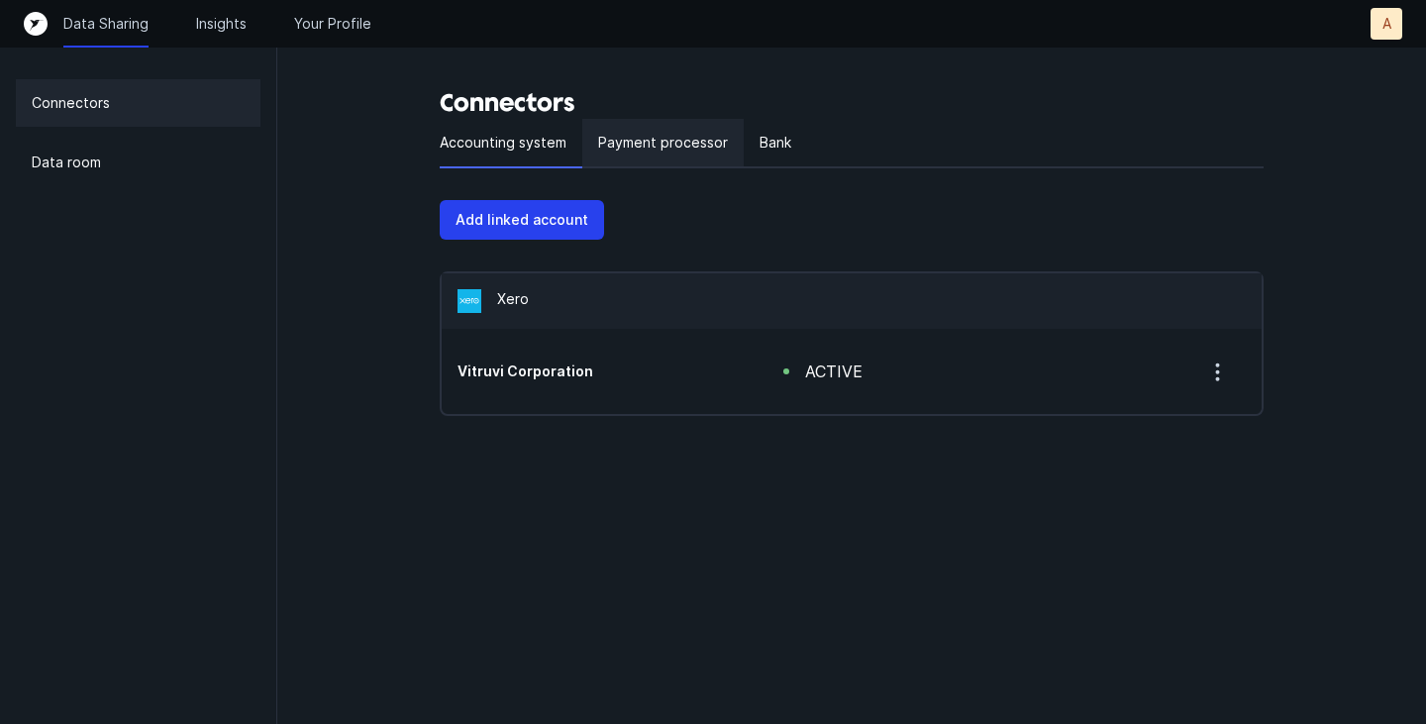
click at [667, 135] on p "Payment processor" at bounding box center [663, 143] width 130 height 24
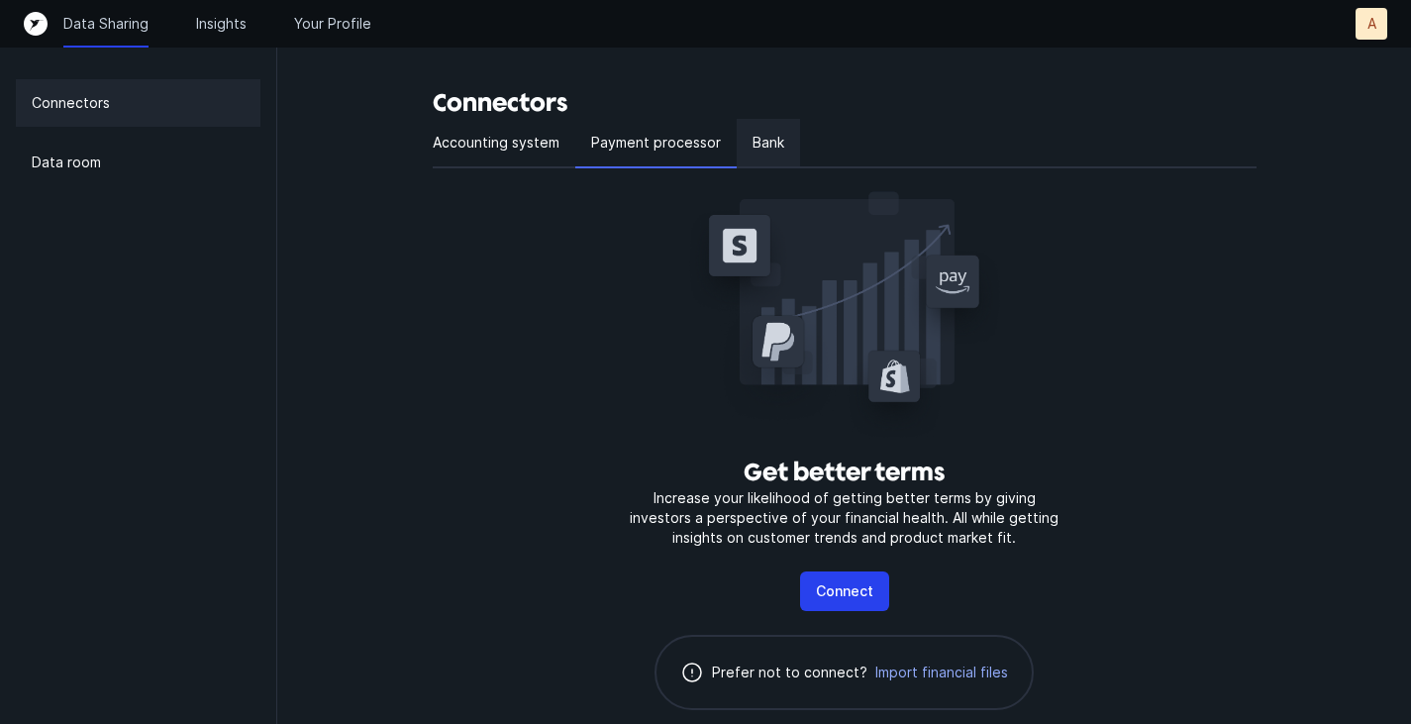
click at [781, 140] on div "Bank" at bounding box center [768, 144] width 63 height 50
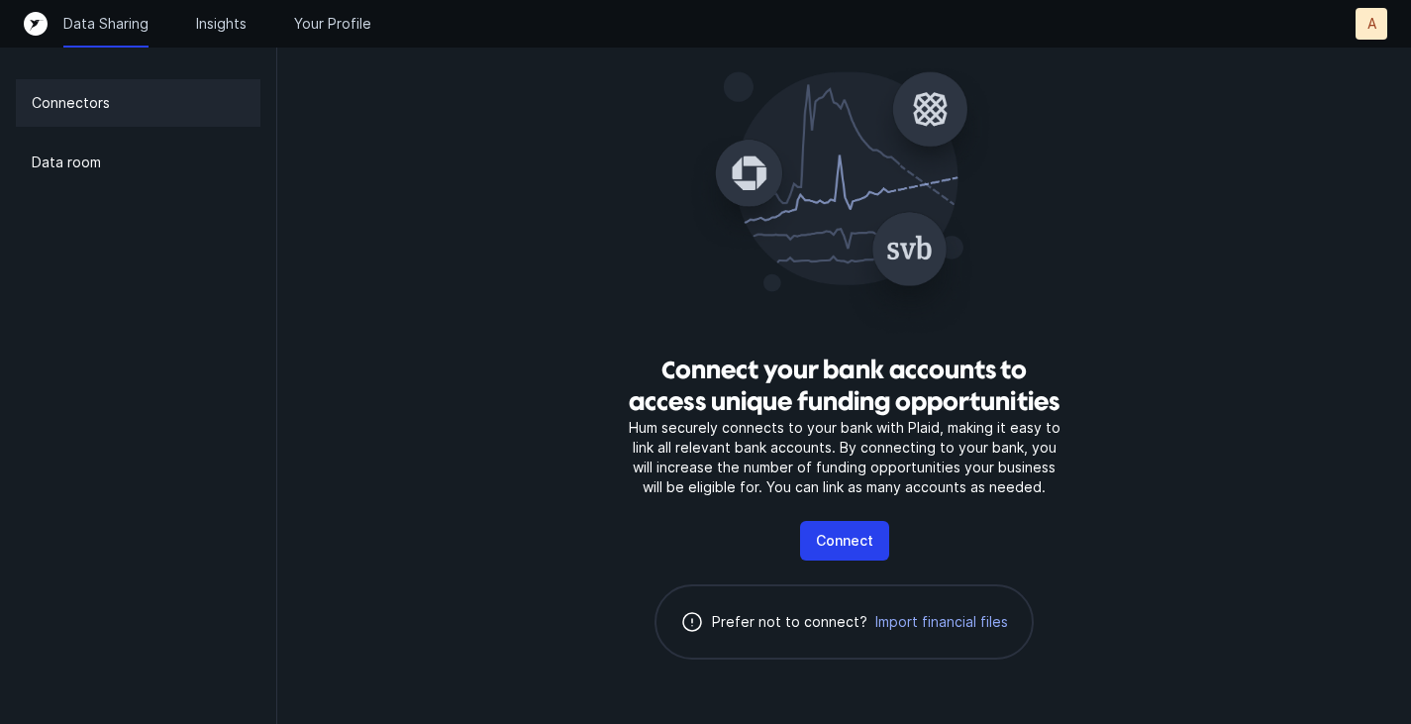
scroll to position [138, 0]
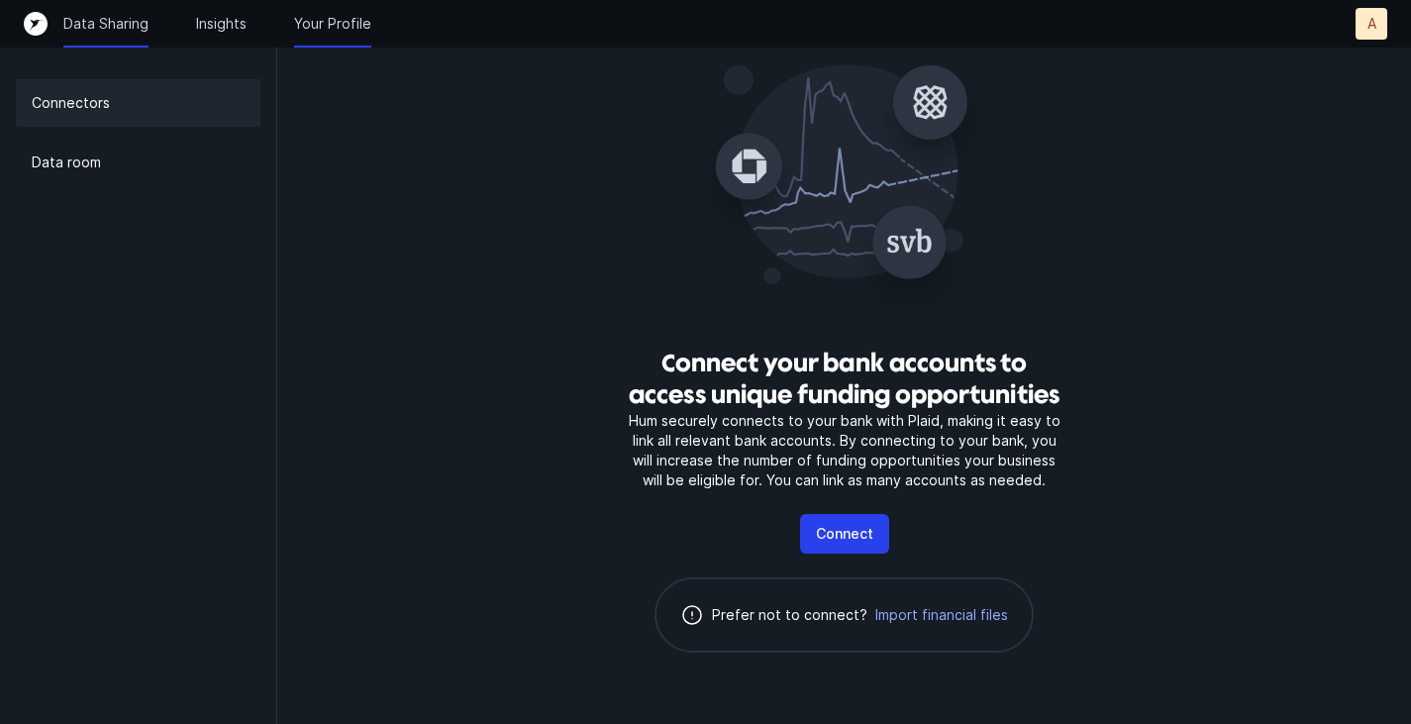
click at [314, 27] on p "Your Profile" at bounding box center [332, 24] width 77 height 20
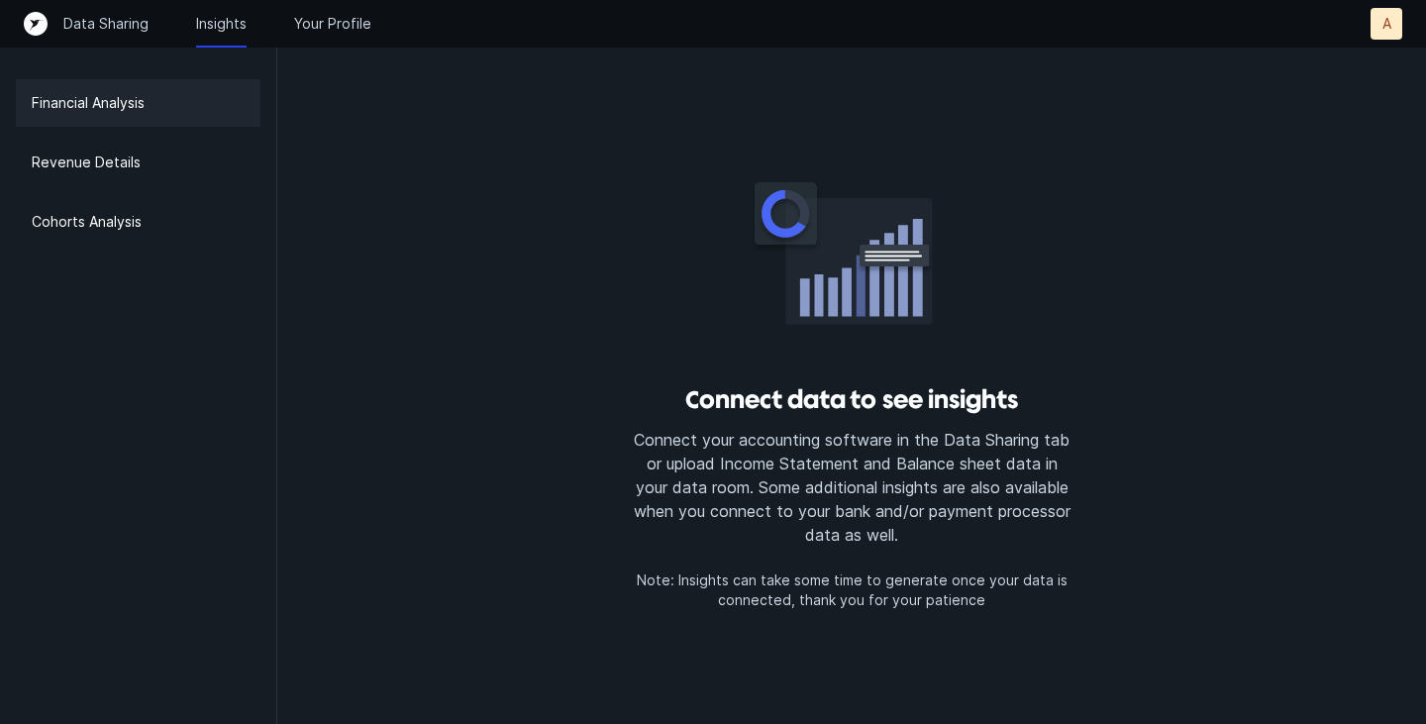
click at [108, 100] on p "Financial Analysis" at bounding box center [88, 103] width 113 height 24
click at [111, 169] on p "Revenue Details" at bounding box center [86, 163] width 109 height 24
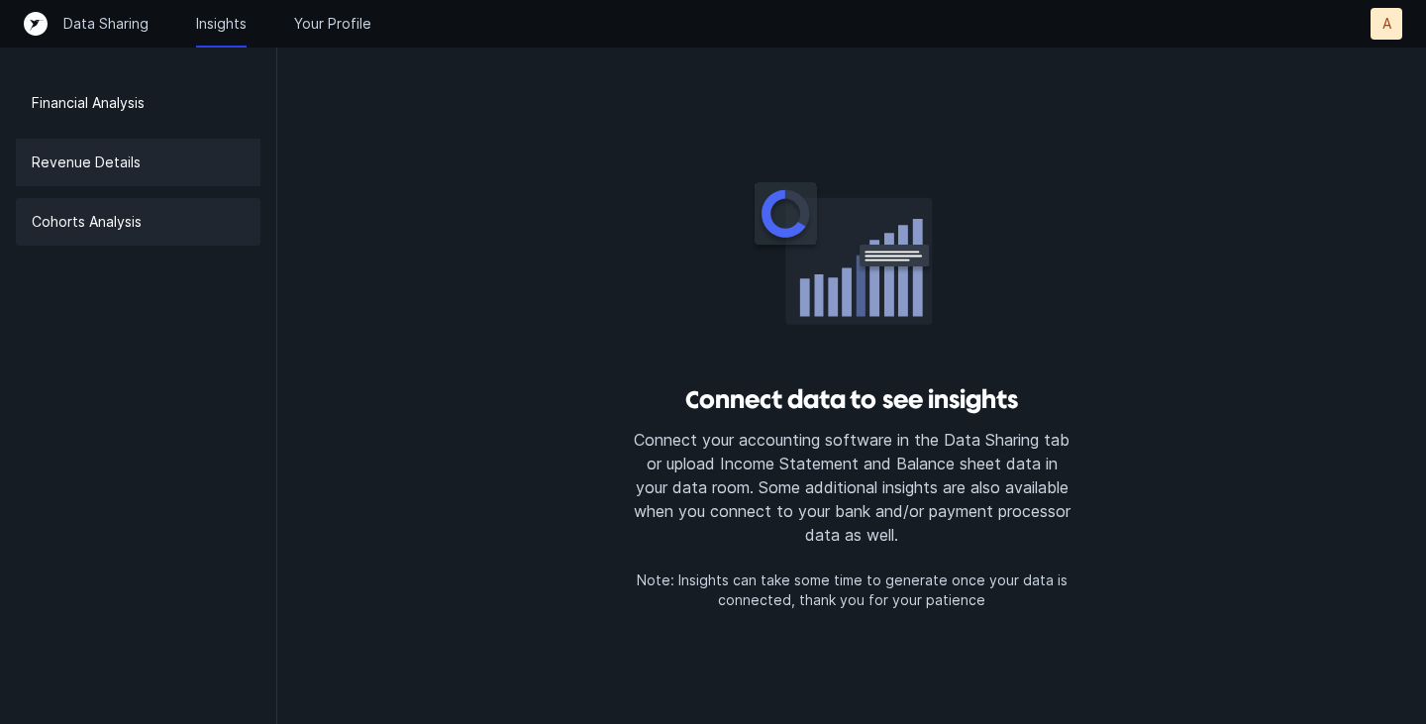
click at [103, 214] on p "Cohorts Analysis" at bounding box center [87, 222] width 110 height 24
click at [124, 22] on p "Data Sharing" at bounding box center [105, 24] width 85 height 20
